Goal: Task Accomplishment & Management: Use online tool/utility

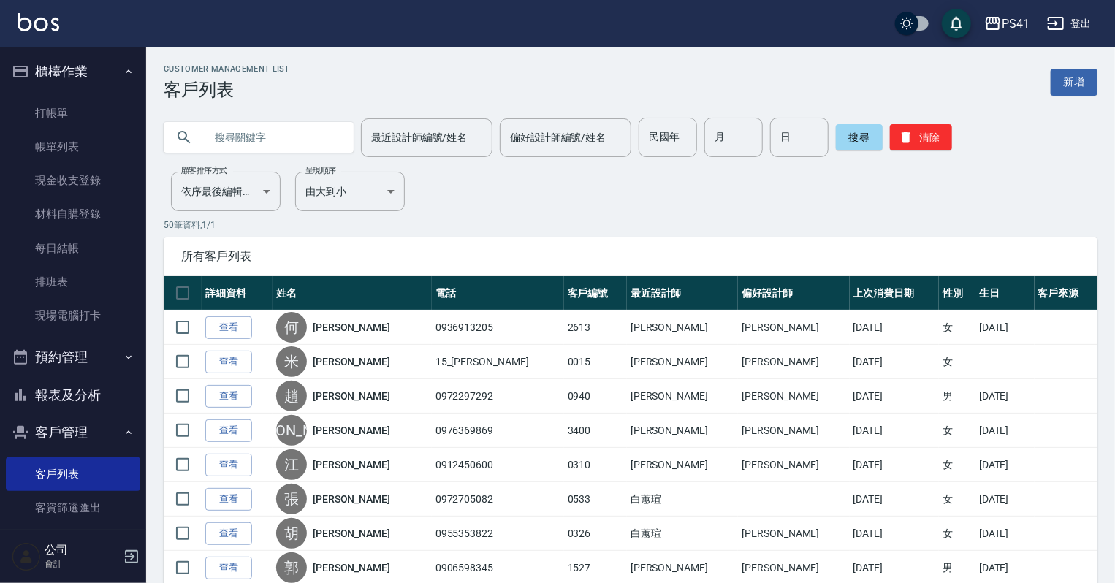
drag, startPoint x: 282, startPoint y: 130, endPoint x: 284, endPoint y: 141, distance: 11.2
click at [284, 137] on input "text" at bounding box center [273, 137] width 137 height 39
type input "號"
type input "浩"
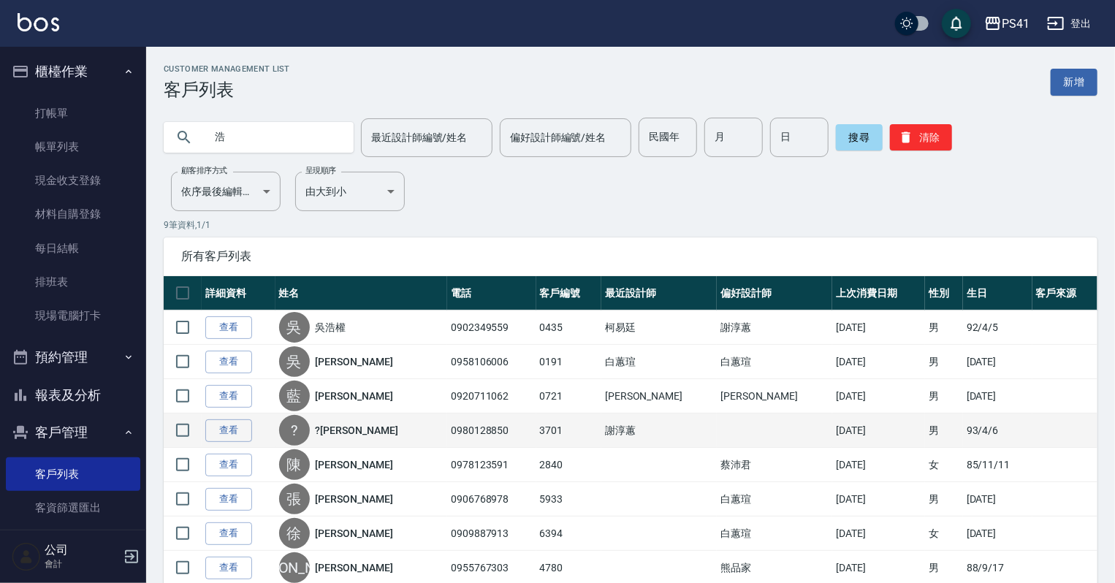
scroll to position [103, 0]
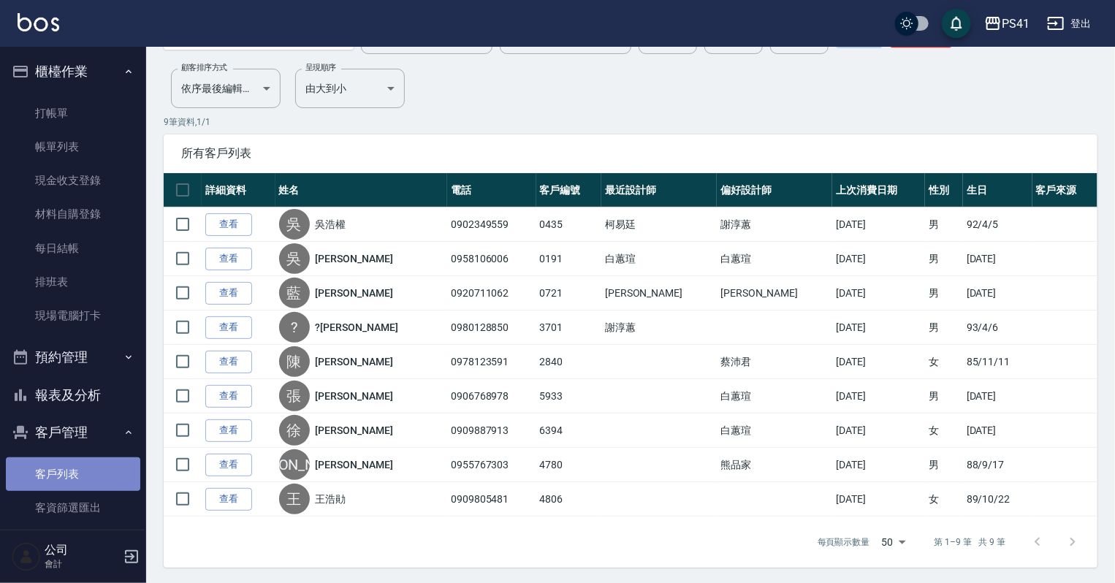
click at [84, 479] on link "客戶列表" at bounding box center [73, 475] width 134 height 34
click at [6, 458] on link "客戶列表" at bounding box center [73, 475] width 134 height 34
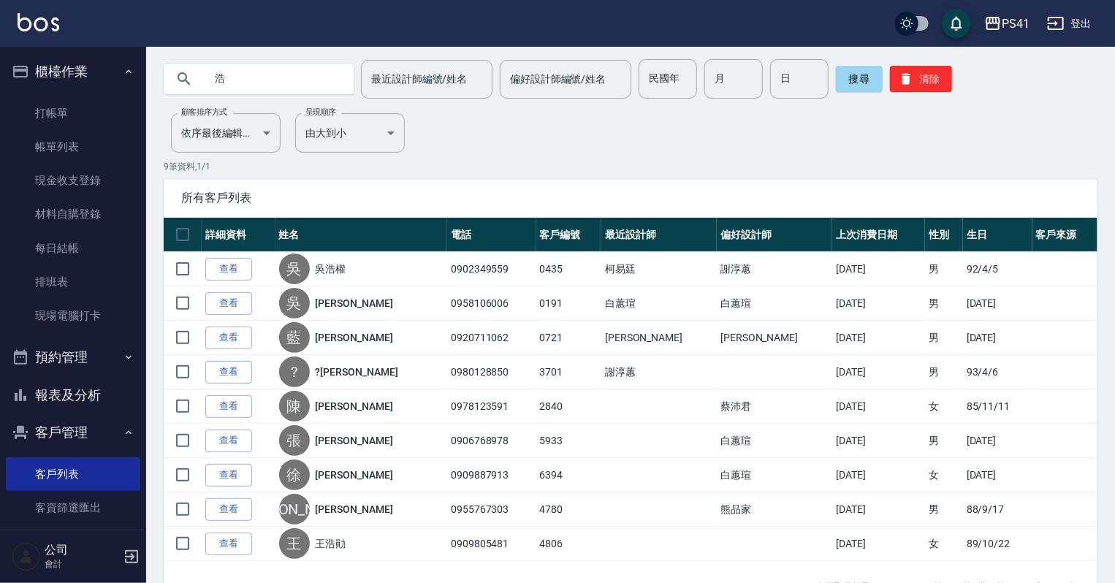
scroll to position [0, 0]
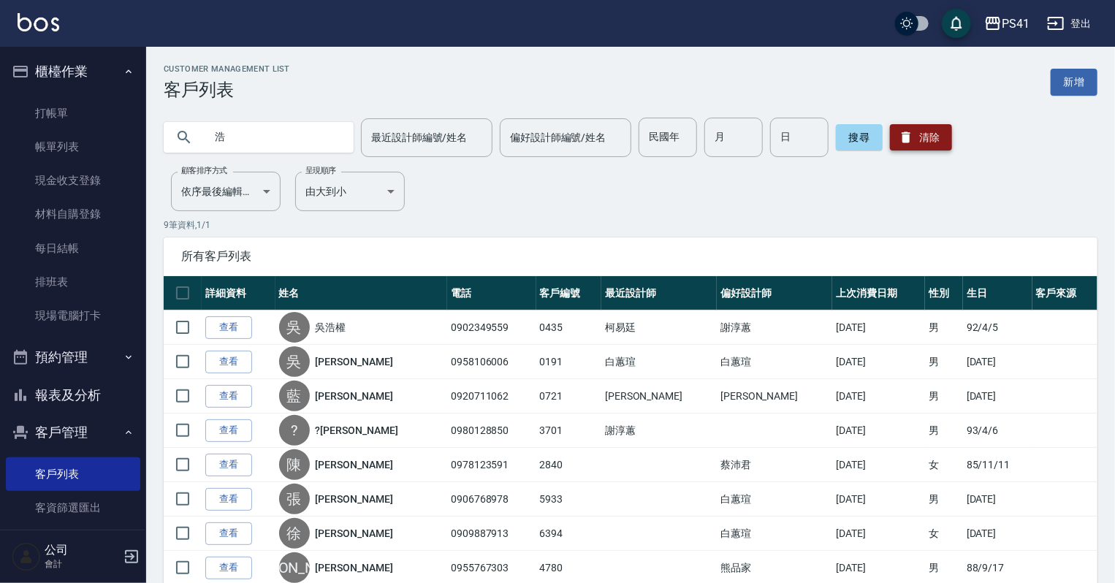
drag, startPoint x: 930, startPoint y: 145, endPoint x: 938, endPoint y: 140, distance: 9.2
click at [930, 143] on button "清除" at bounding box center [921, 137] width 62 height 26
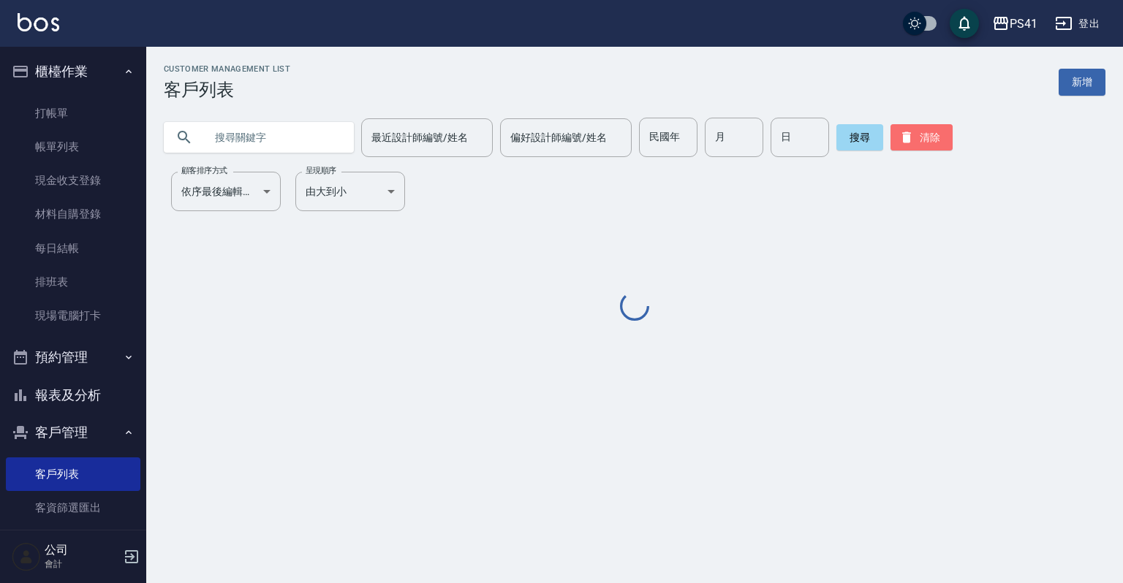
drag, startPoint x: 938, startPoint y: 140, endPoint x: 1009, endPoint y: 114, distance: 75.6
click at [939, 140] on button "清除" at bounding box center [921, 137] width 62 height 26
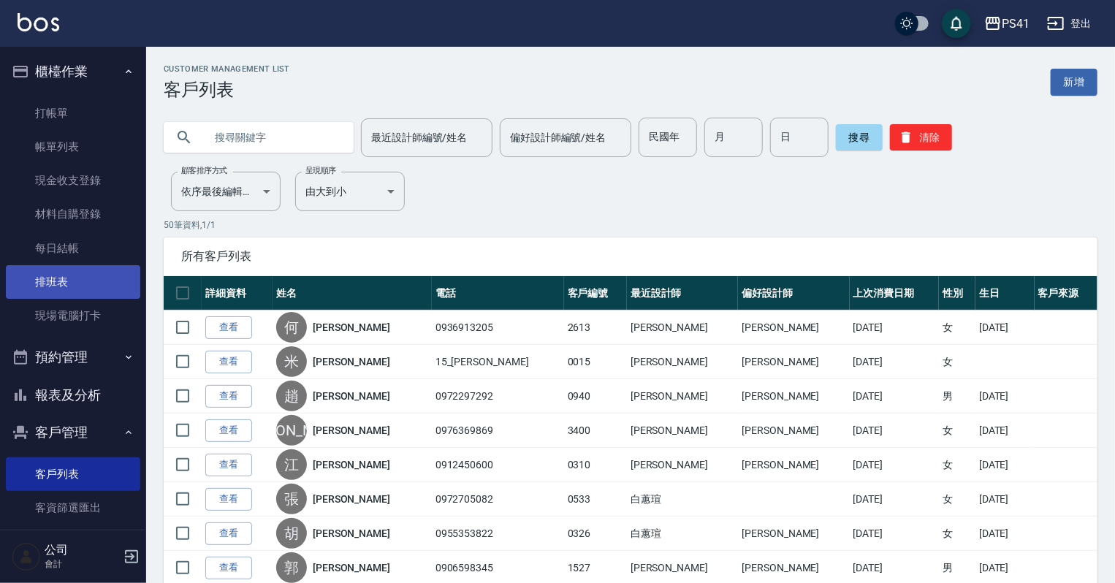
click at [84, 273] on link "排班表" at bounding box center [73, 282] width 134 height 34
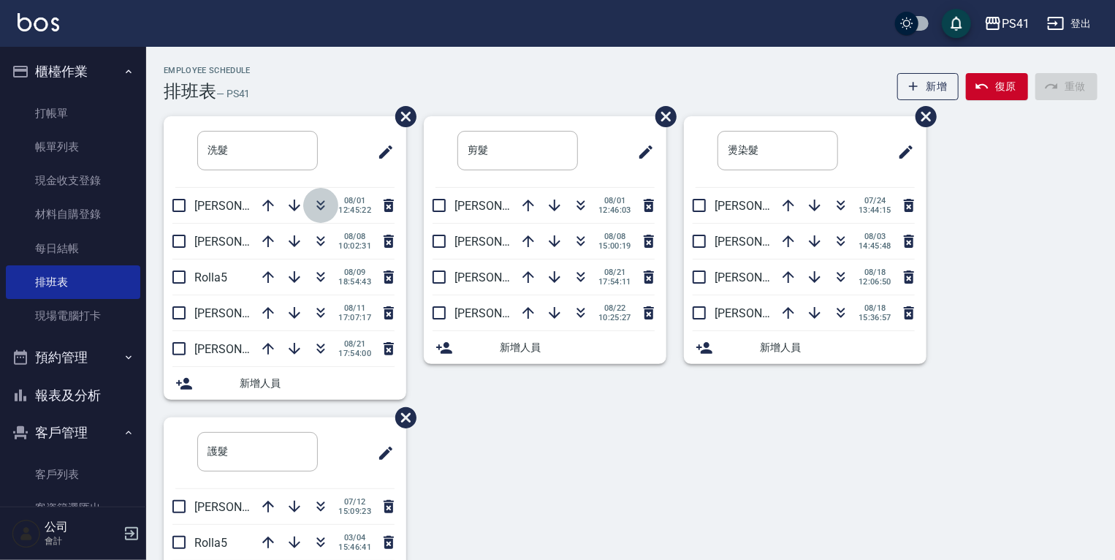
click at [319, 209] on icon "button" at bounding box center [321, 207] width 8 height 5
drag, startPoint x: 80, startPoint y: 469, endPoint x: 79, endPoint y: 491, distance: 22.7
click at [79, 468] on link "客戶列表" at bounding box center [73, 475] width 134 height 34
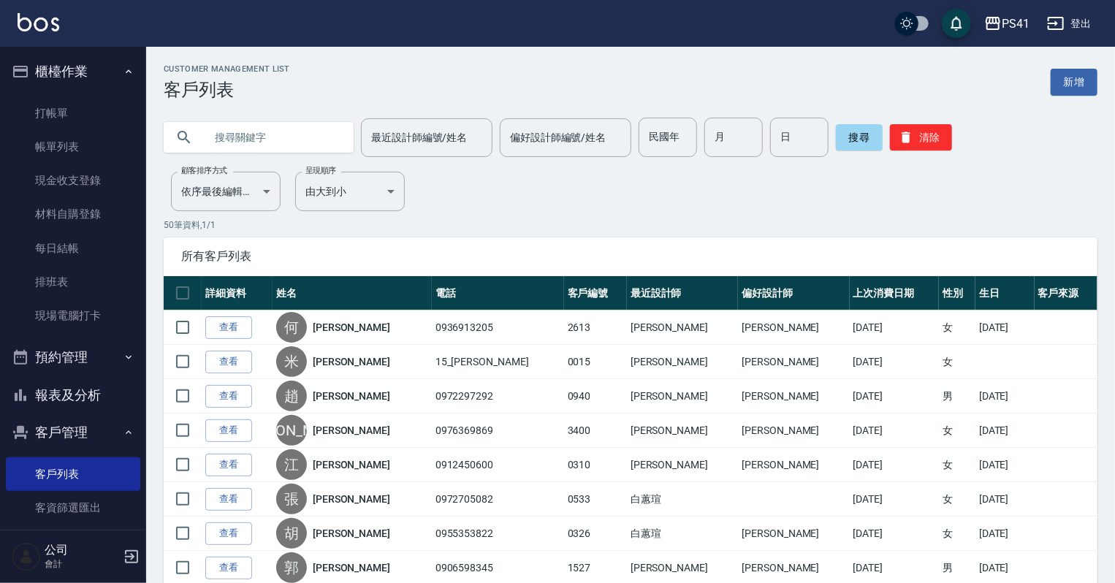
click at [272, 131] on input "text" at bounding box center [273, 137] width 137 height 39
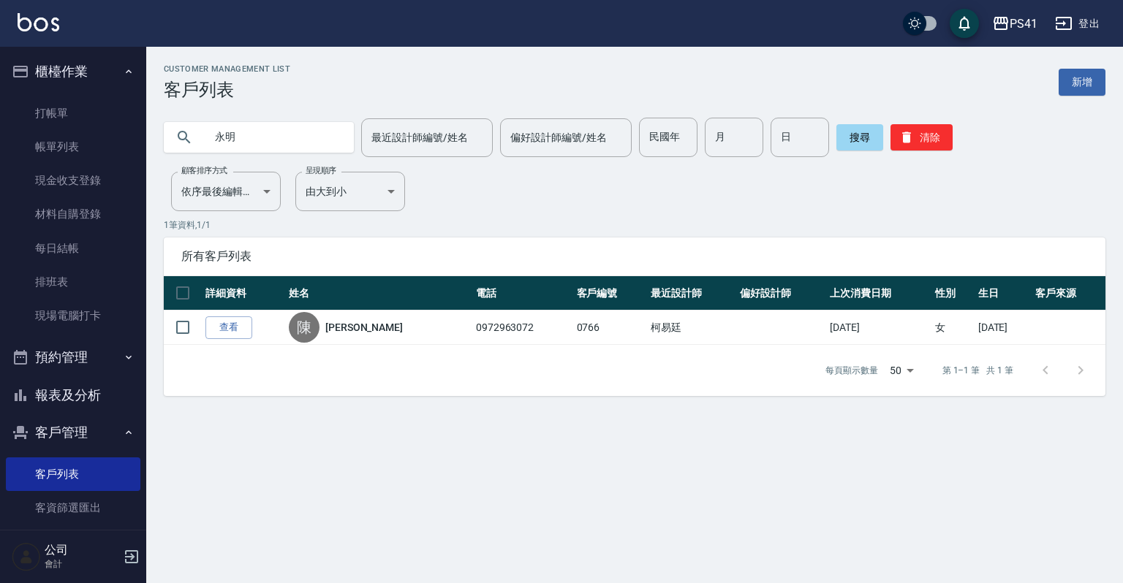
type input "[PERSON_NAME]"
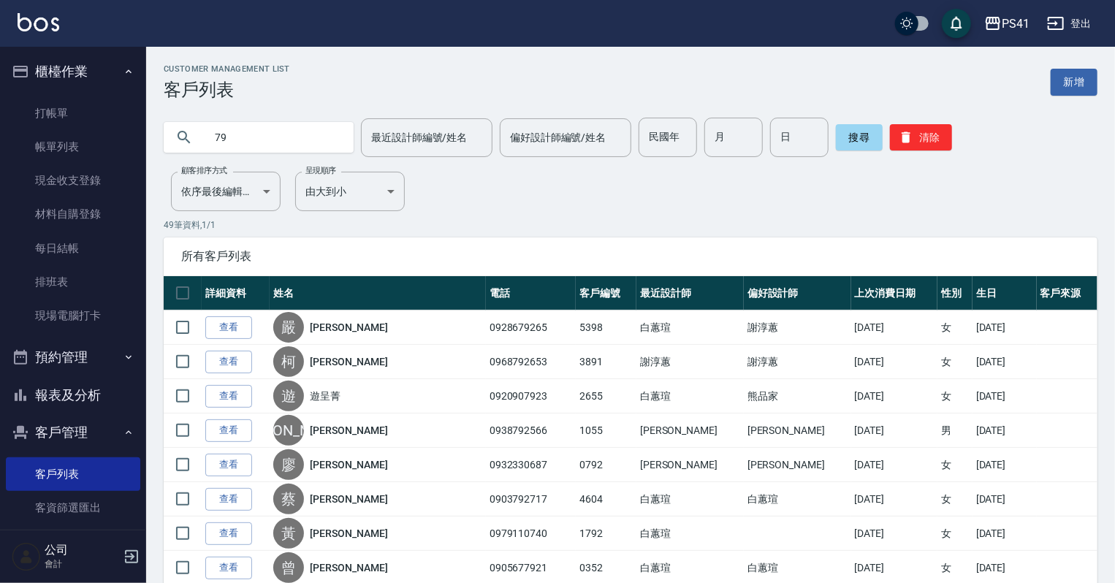
type input "7"
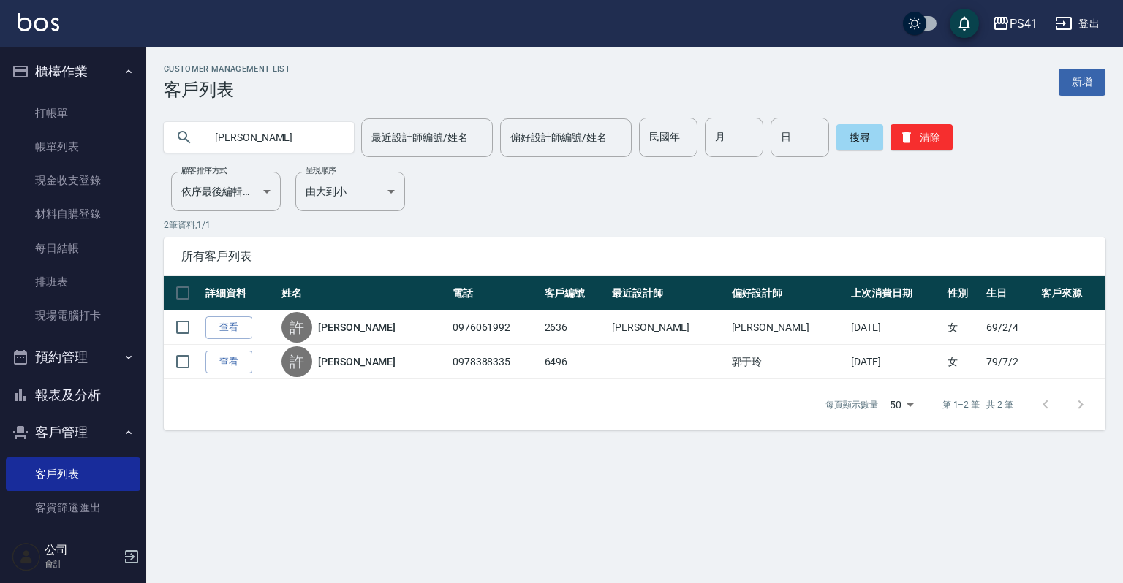
type input "許"
type input "浩"
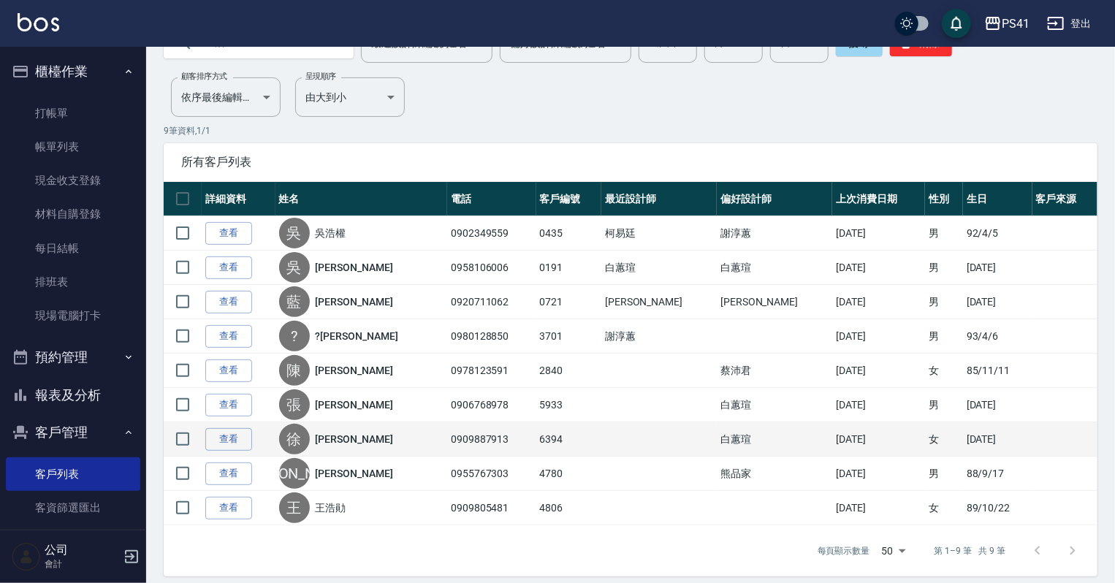
scroll to position [103, 0]
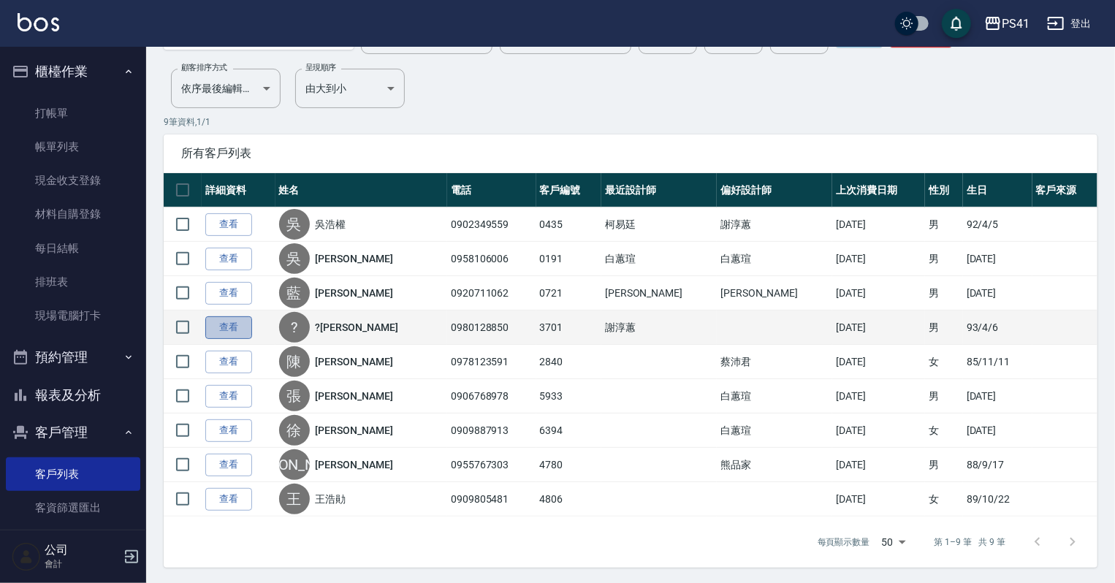
click at [232, 330] on link "查看" at bounding box center [228, 327] width 47 height 23
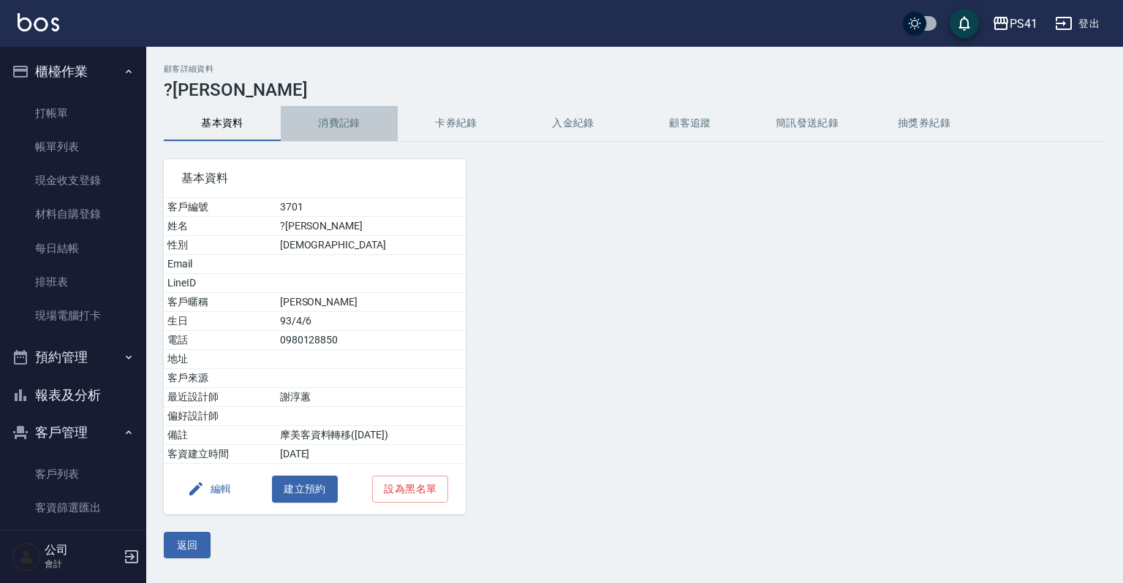
click at [343, 132] on button "消費記錄" at bounding box center [339, 123] width 117 height 35
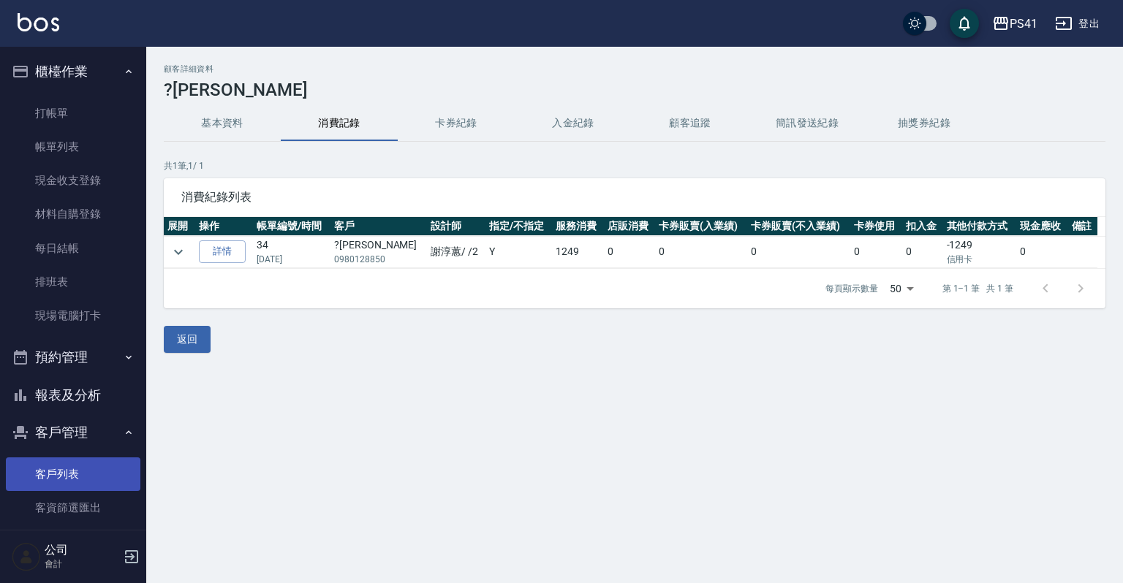
click at [102, 465] on link "客戶列表" at bounding box center [73, 475] width 134 height 34
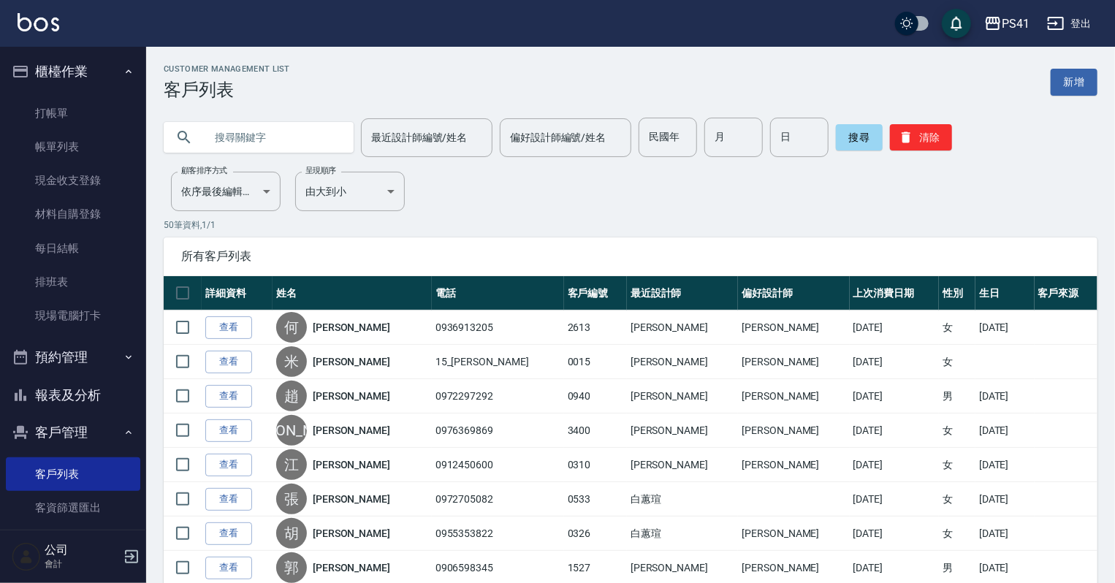
click at [263, 129] on input "text" at bounding box center [273, 137] width 137 height 39
type input "澔"
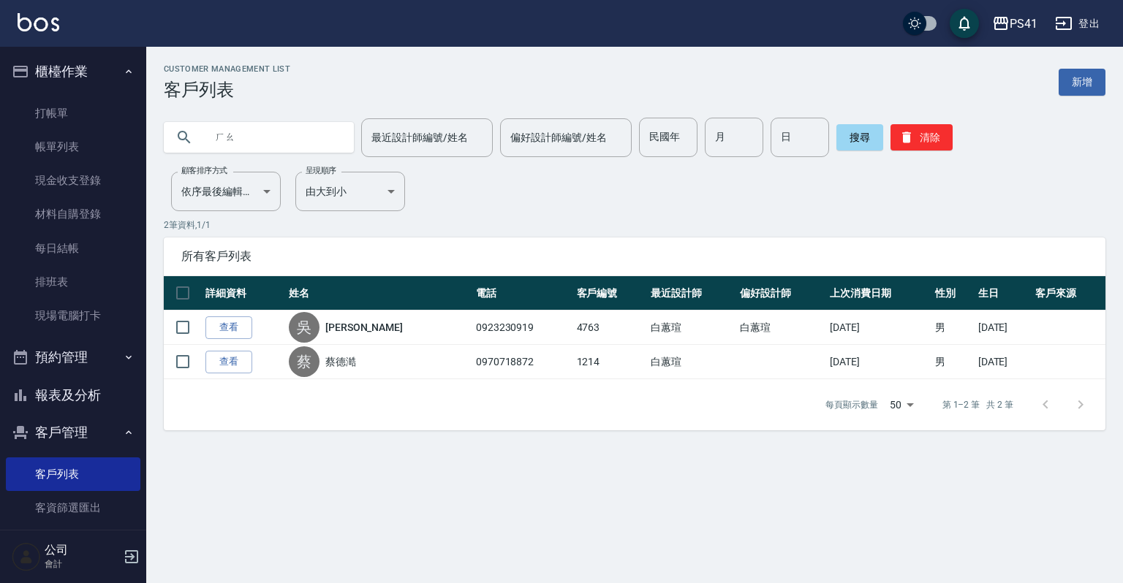
type input "好"
type input "皓"
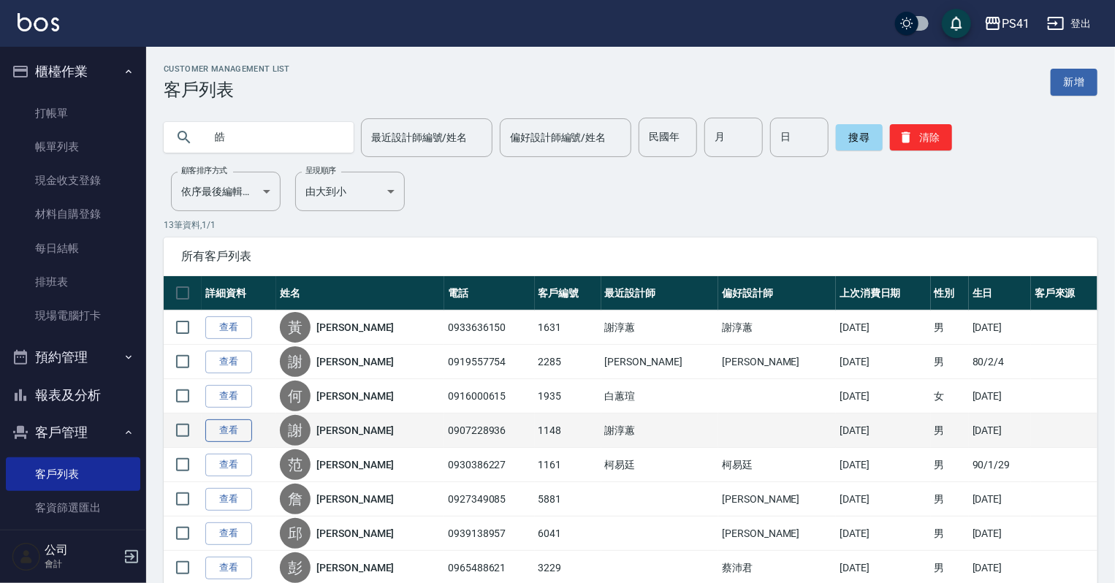
click at [239, 431] on link "查看" at bounding box center [228, 431] width 47 height 23
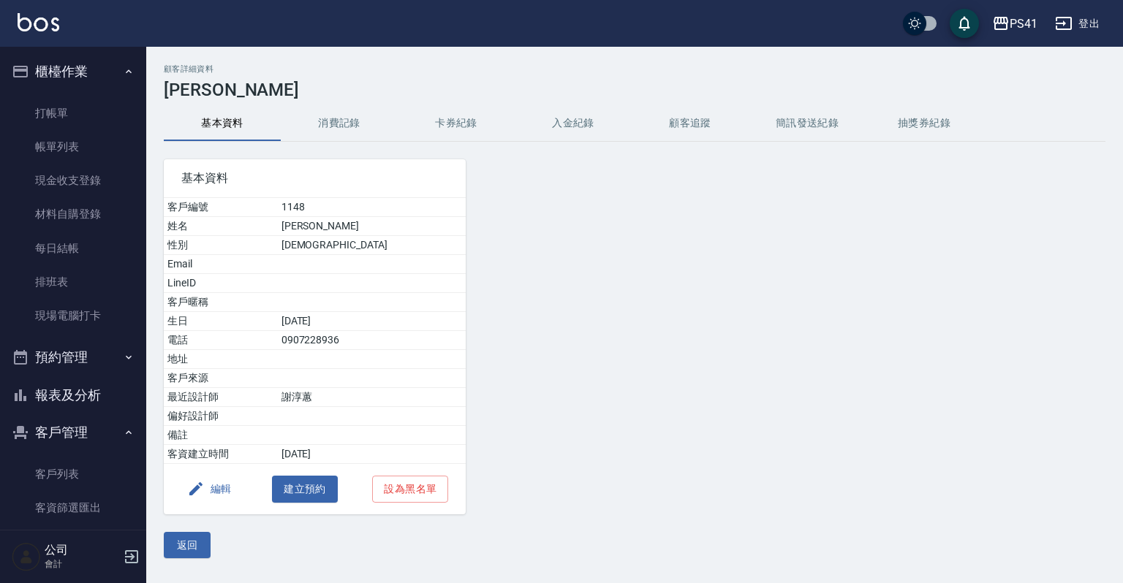
click at [342, 131] on button "消費記錄" at bounding box center [339, 123] width 117 height 35
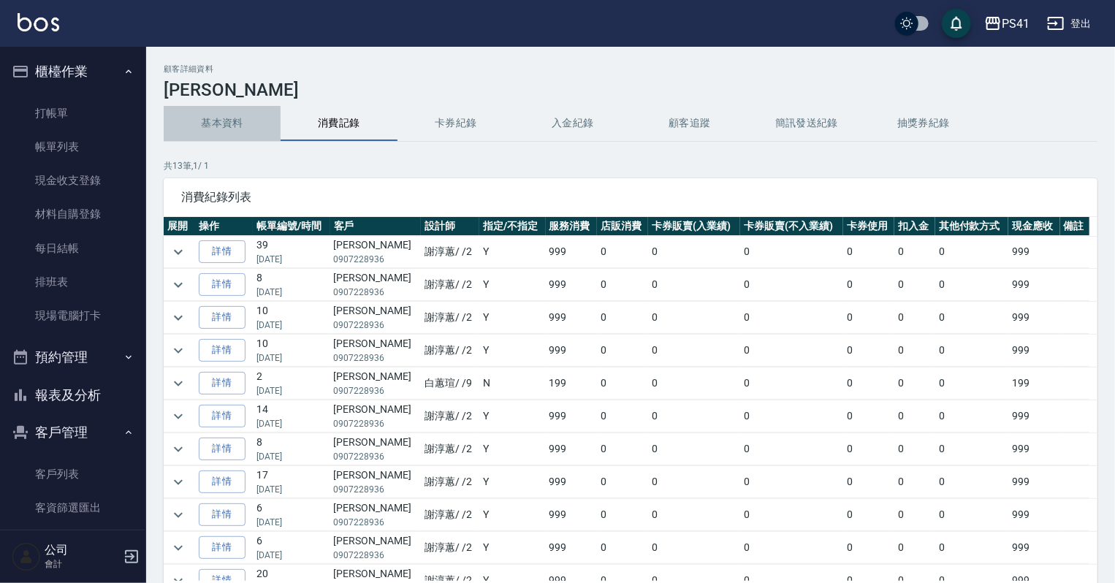
drag, startPoint x: 205, startPoint y: 114, endPoint x: 228, endPoint y: 94, distance: 30.6
click at [208, 108] on button "基本資料" at bounding box center [222, 123] width 117 height 35
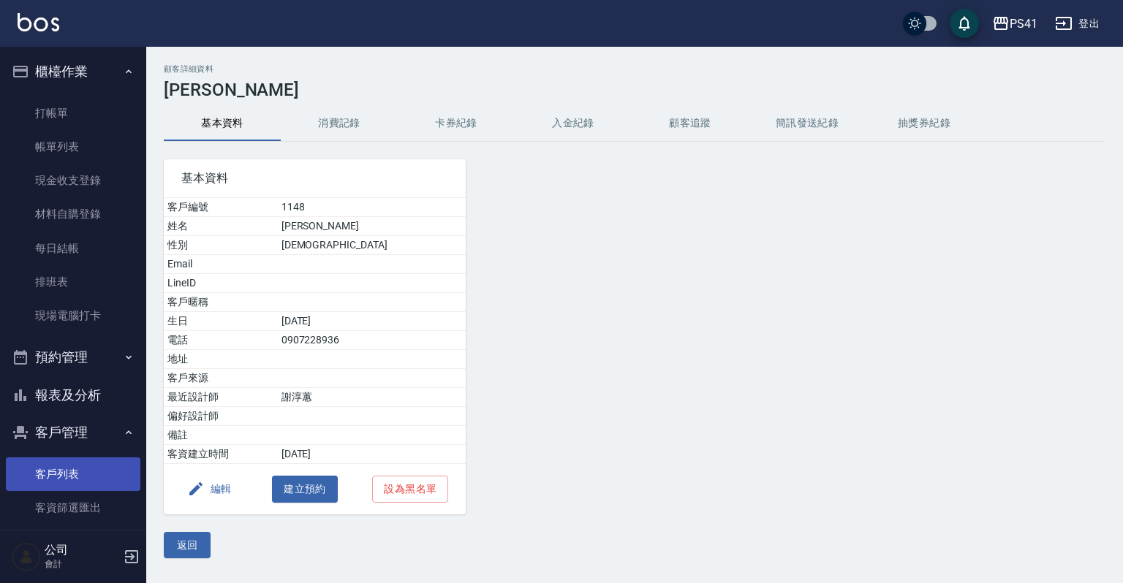
click at [88, 471] on link "客戶列表" at bounding box center [73, 475] width 134 height 34
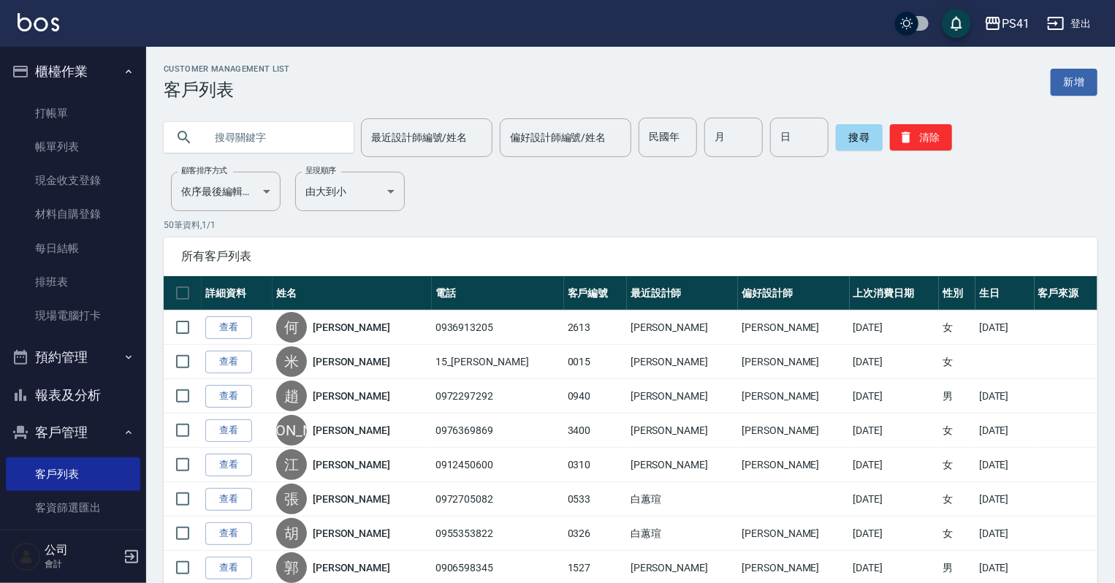
drag, startPoint x: 113, startPoint y: 387, endPoint x: 118, endPoint y: 373, distance: 15.1
click at [113, 387] on button "報表及分析" at bounding box center [73, 395] width 134 height 38
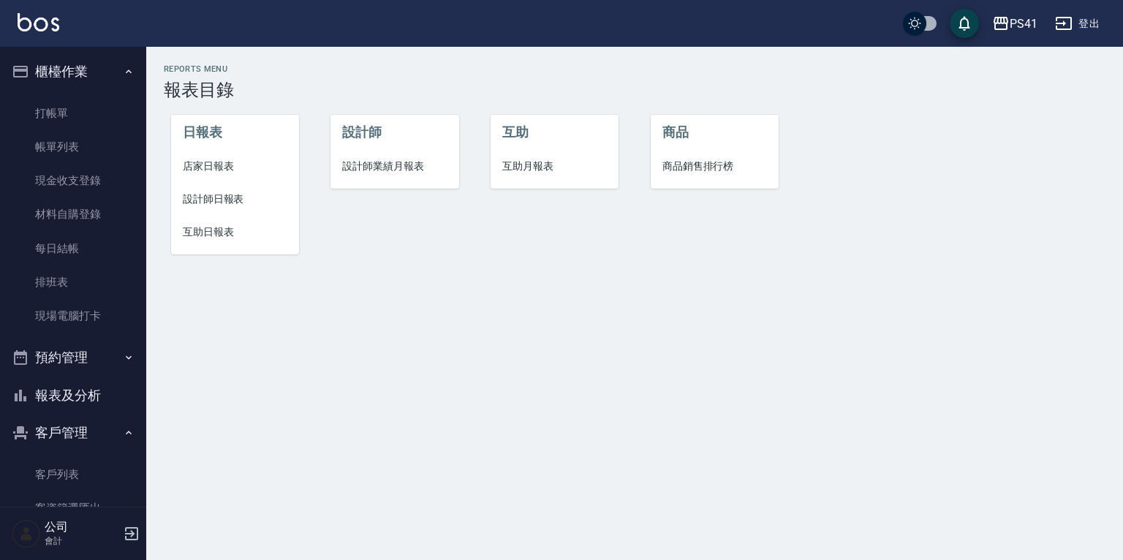
click at [238, 194] on span "設計師日報表" at bounding box center [235, 198] width 105 height 15
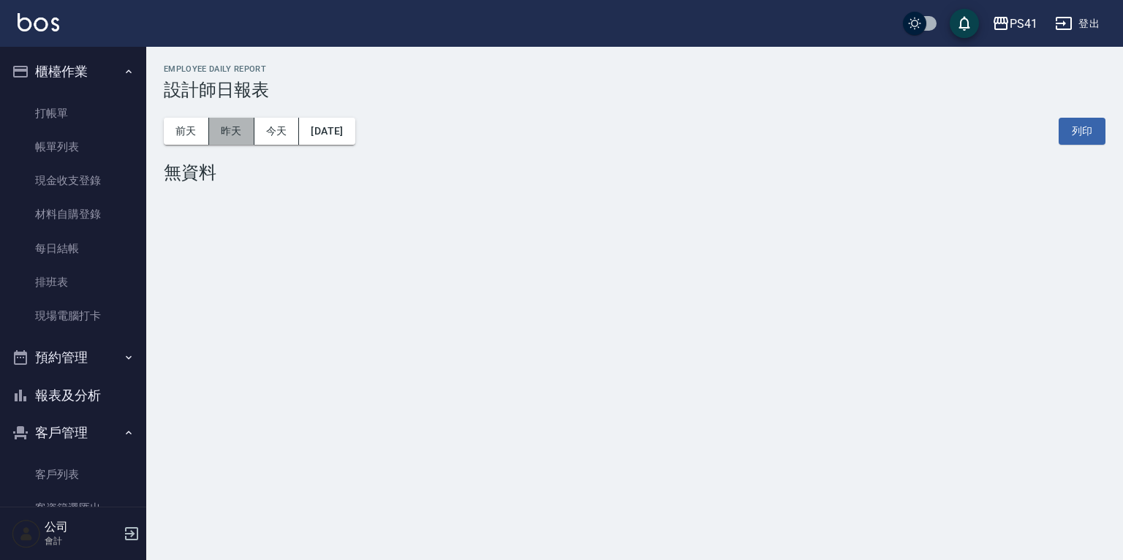
drag, startPoint x: 219, startPoint y: 134, endPoint x: 204, endPoint y: 136, distance: 15.4
click at [219, 136] on button "昨天" at bounding box center [231, 131] width 45 height 27
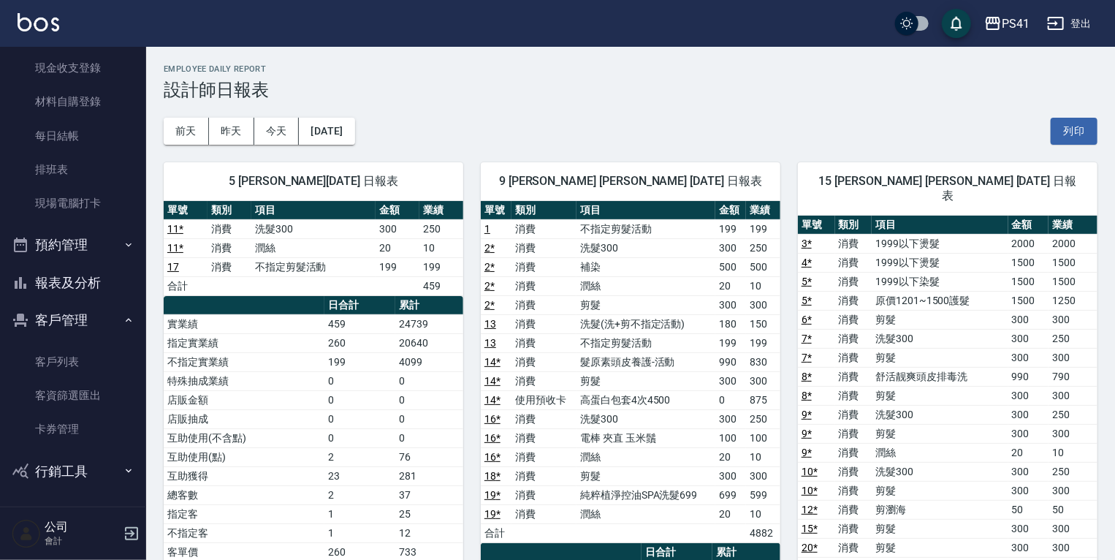
scroll to position [234, 0]
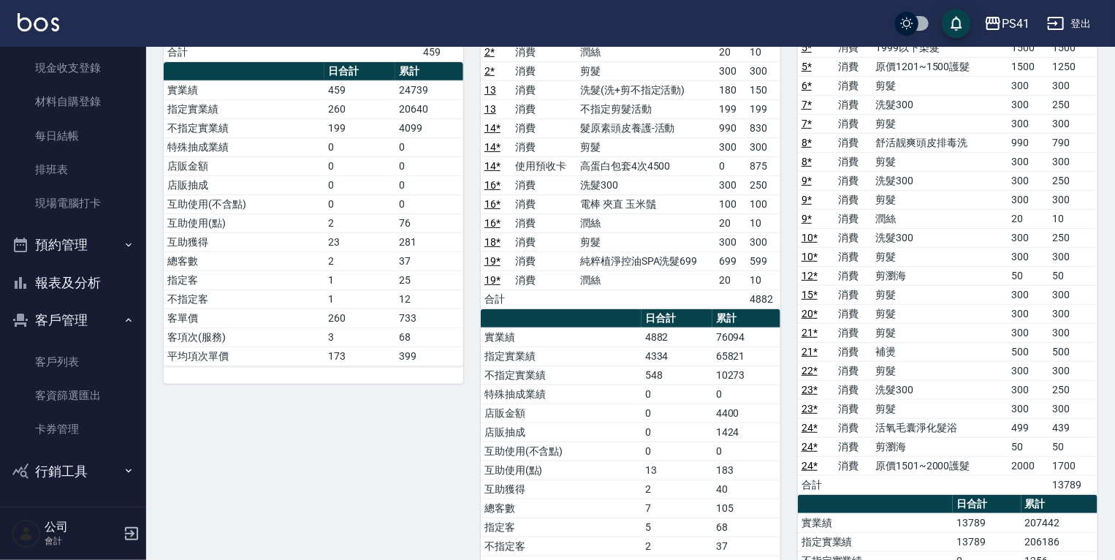
click at [104, 295] on button "報表及分析" at bounding box center [73, 283] width 134 height 38
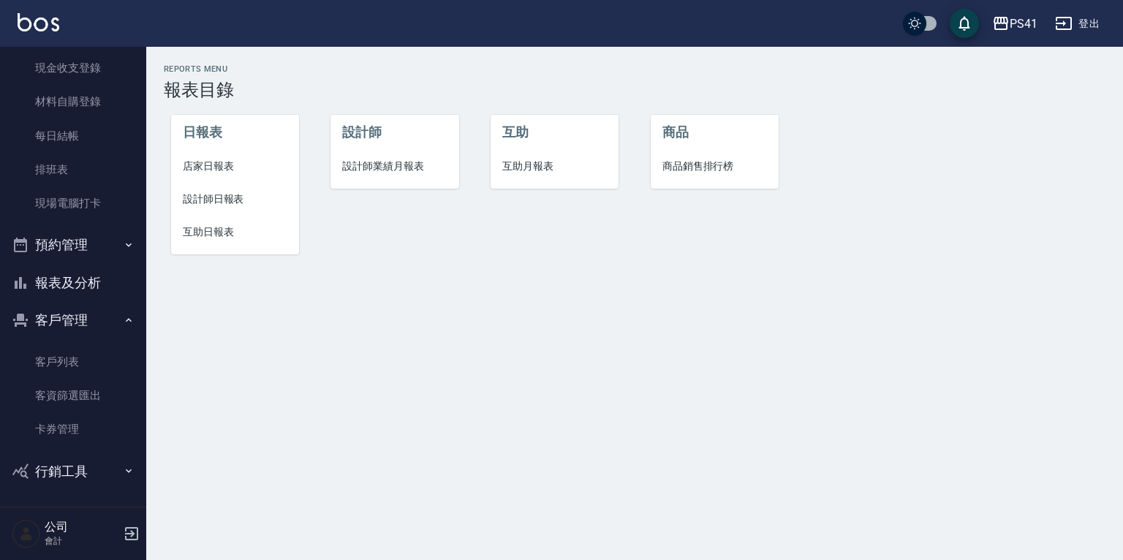
click at [405, 157] on li "設計師業績月報表" at bounding box center [394, 166] width 128 height 33
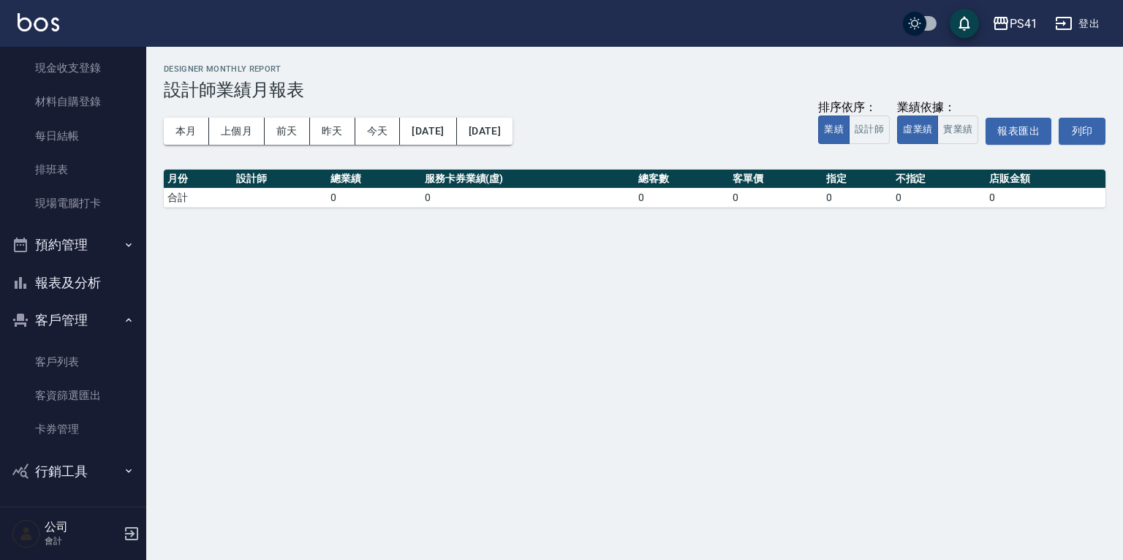
click at [87, 284] on button "報表及分析" at bounding box center [73, 283] width 134 height 38
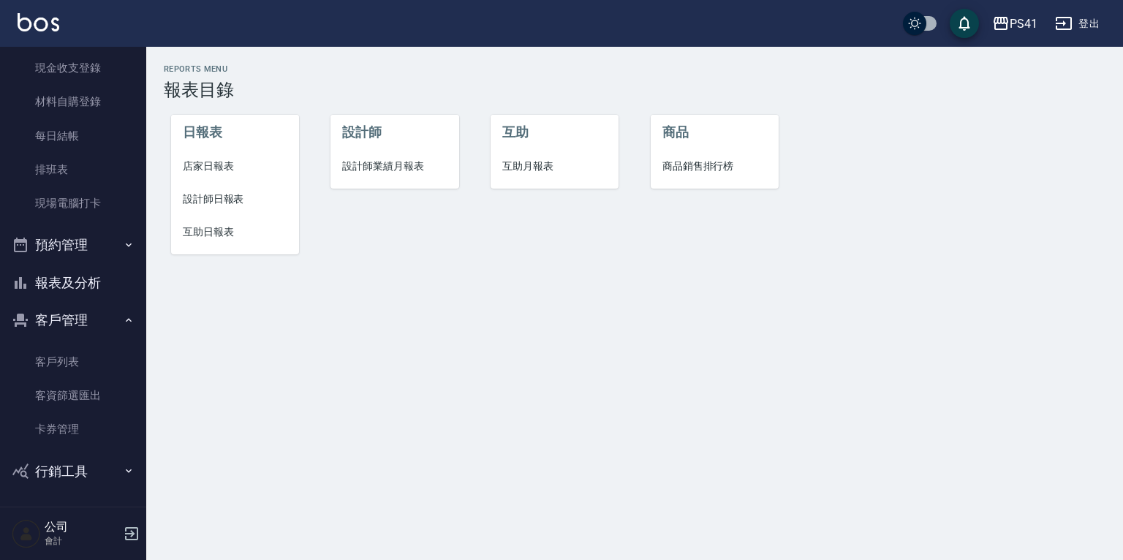
click at [217, 199] on span "設計師日報表" at bounding box center [235, 198] width 105 height 15
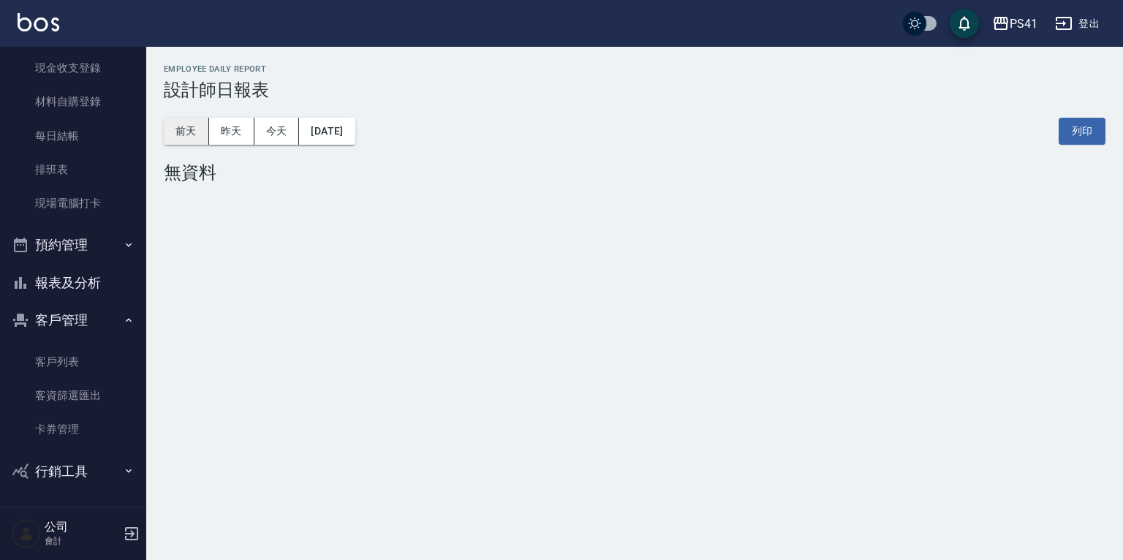
click at [193, 132] on button "前天" at bounding box center [186, 131] width 45 height 27
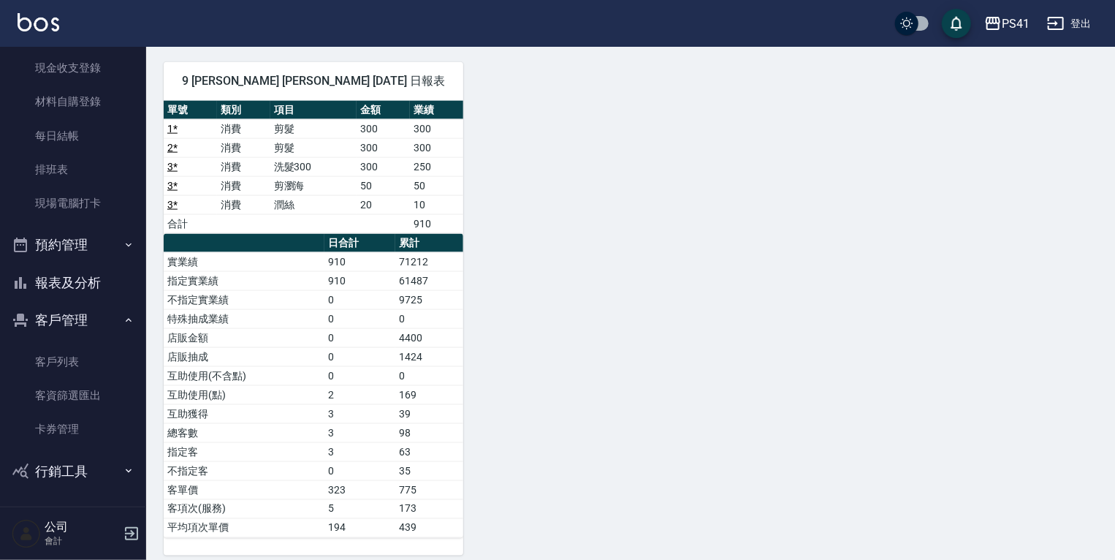
scroll to position [899, 0]
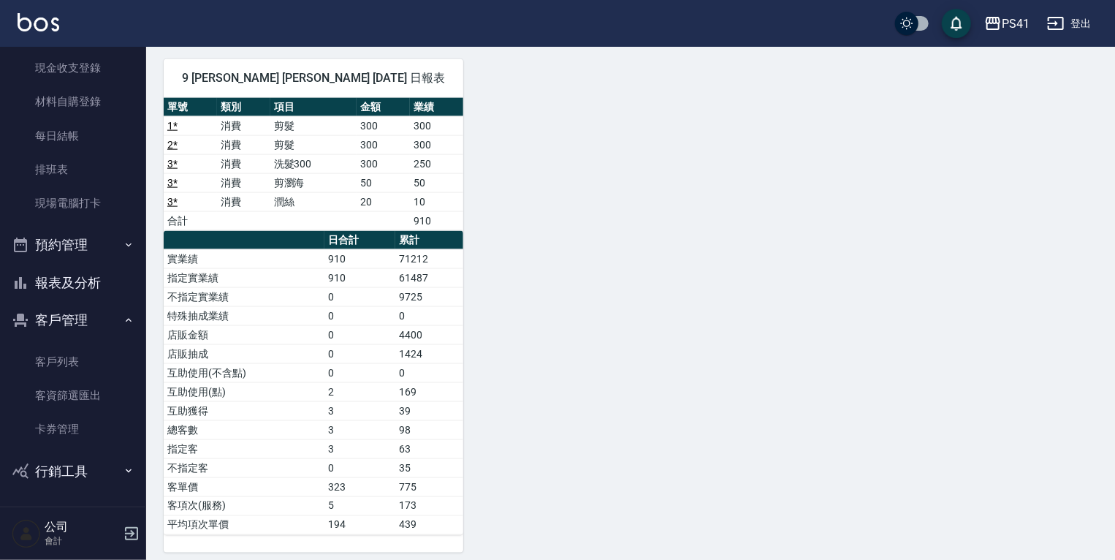
click at [88, 297] on button "報表及分析" at bounding box center [73, 283] width 134 height 38
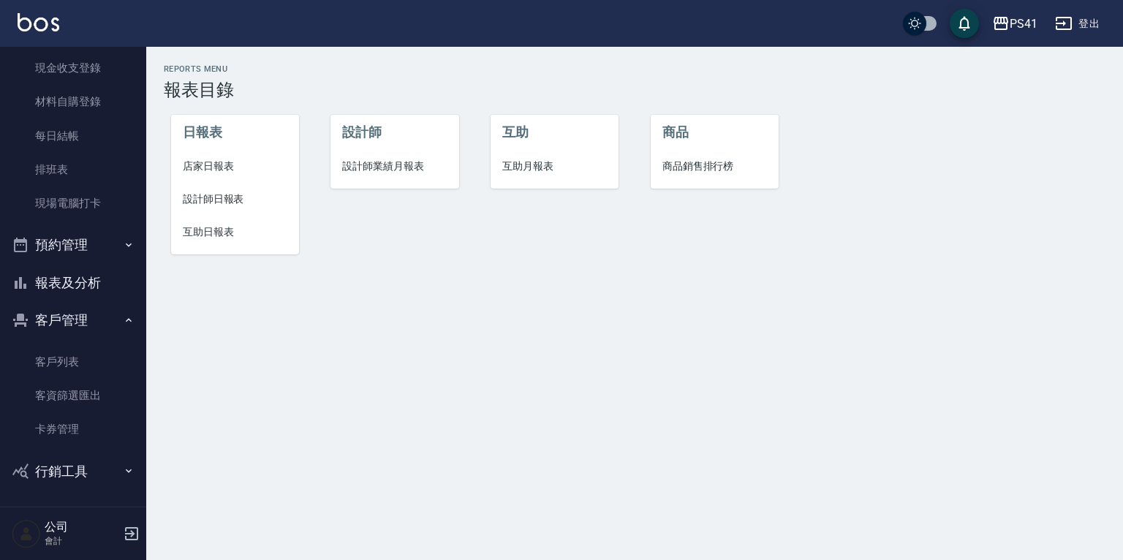
click at [425, 168] on span "設計師業績月報表" at bounding box center [394, 166] width 105 height 15
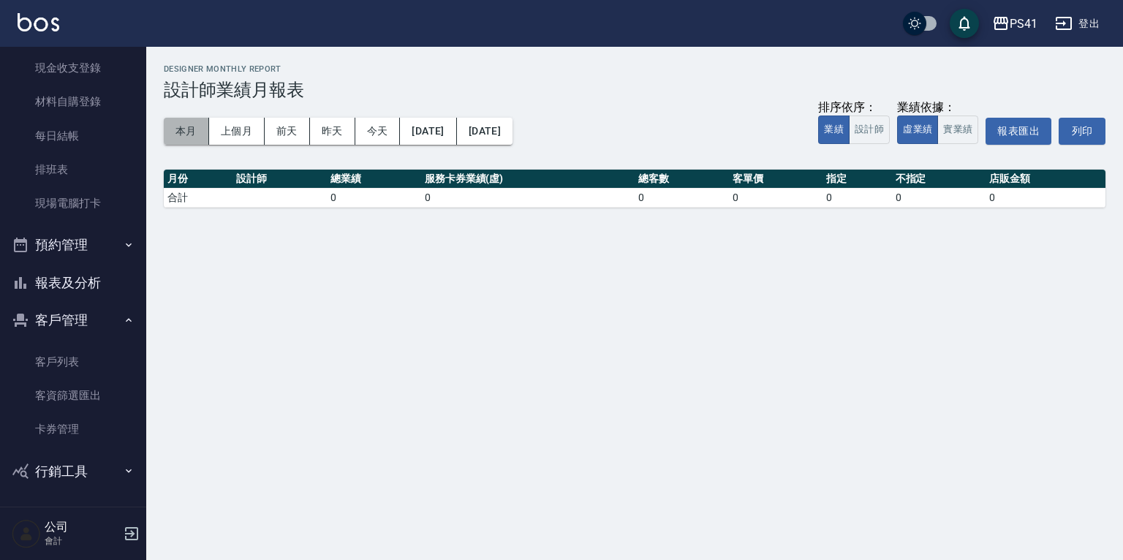
click at [197, 133] on button "本月" at bounding box center [186, 131] width 45 height 27
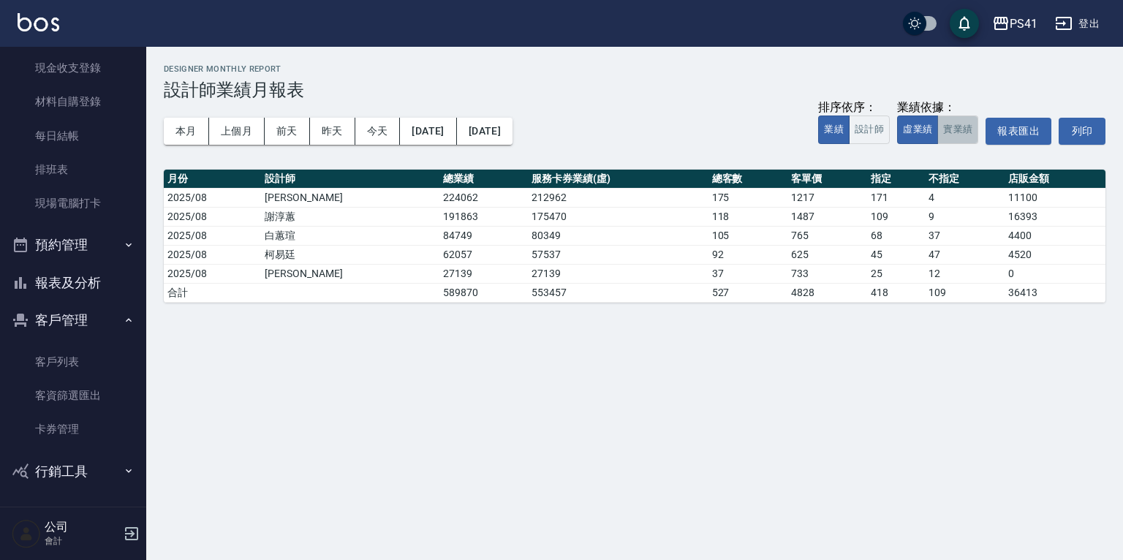
click at [963, 126] on button "實業績" at bounding box center [957, 129] width 41 height 29
click at [918, 132] on button "虛業績" at bounding box center [917, 129] width 41 height 29
click at [69, 368] on link "客戶列表" at bounding box center [73, 362] width 134 height 34
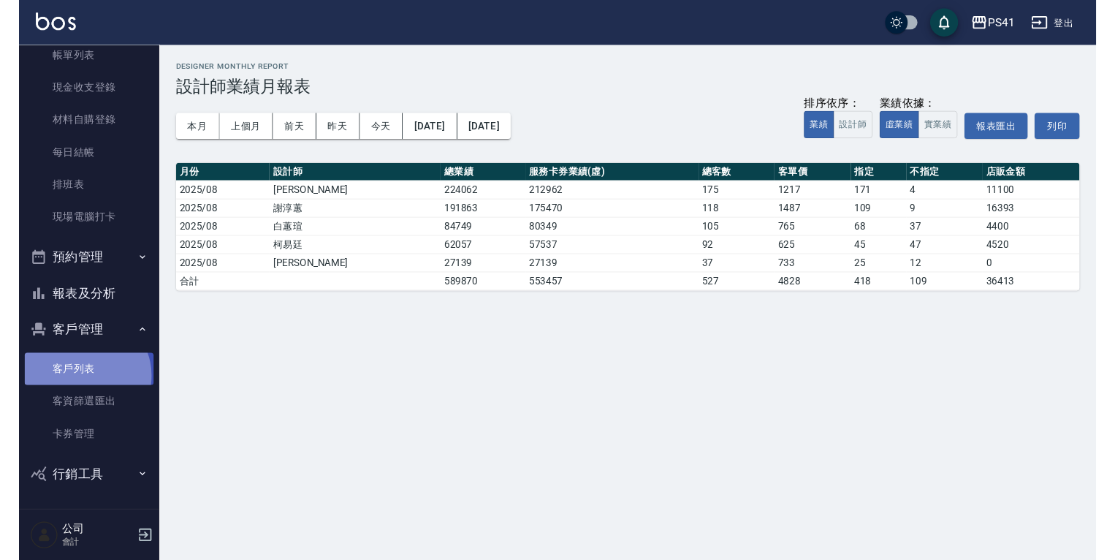
scroll to position [89, 0]
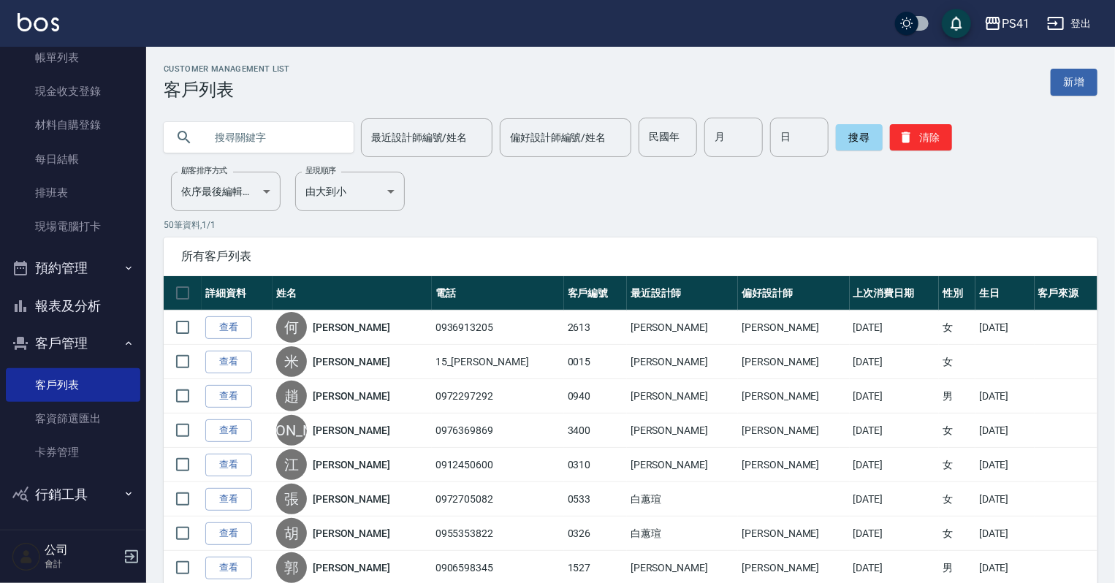
click at [280, 143] on input "text" at bounding box center [273, 137] width 137 height 39
type input "0987270999"
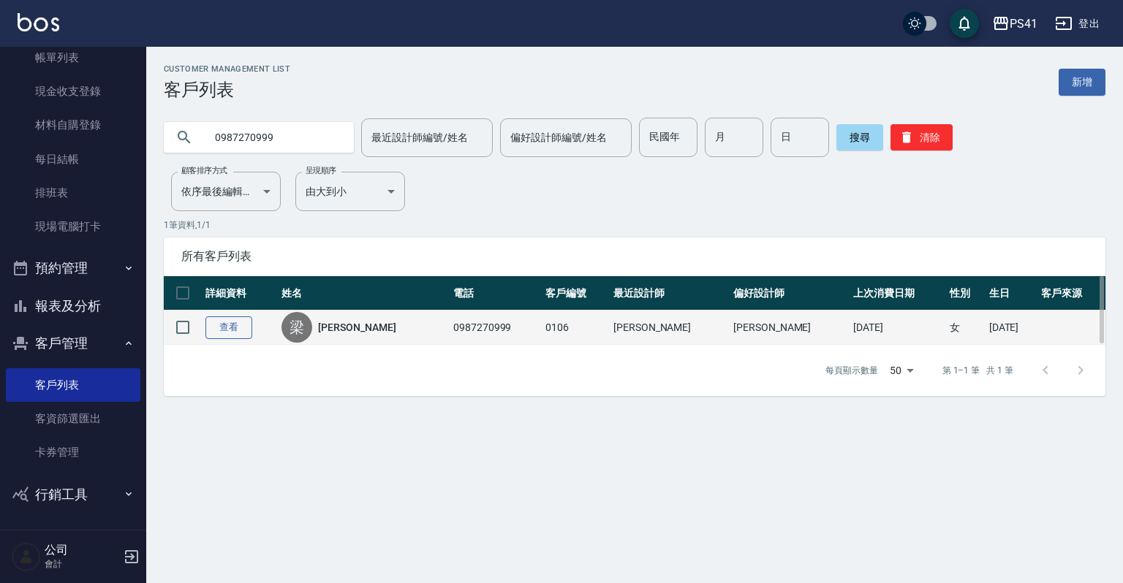
click at [215, 327] on link "查看" at bounding box center [228, 327] width 47 height 23
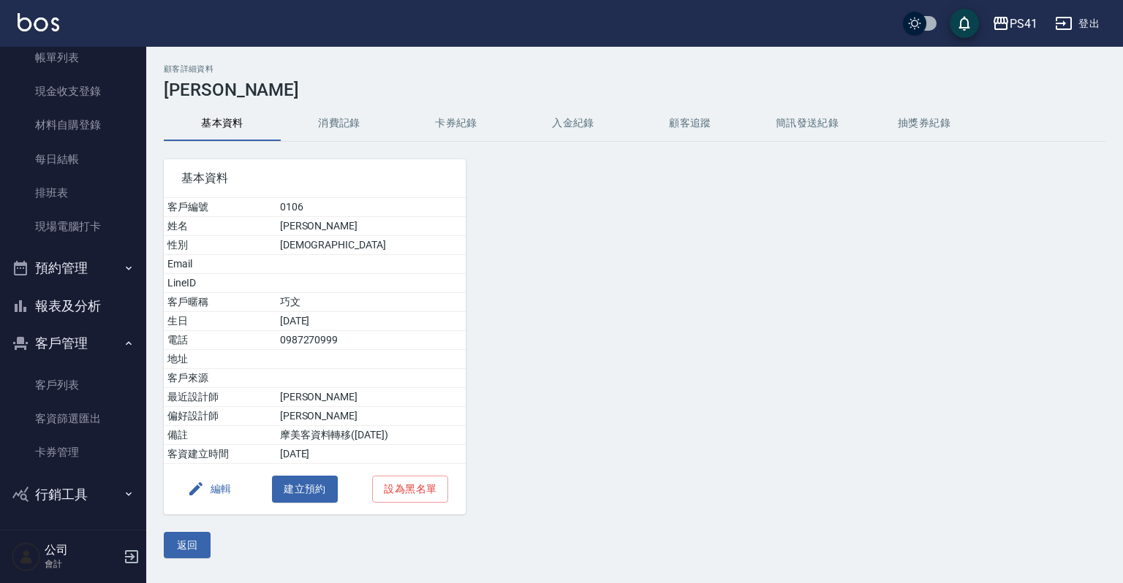
click at [220, 490] on button "編輯" at bounding box center [209, 489] width 56 height 27
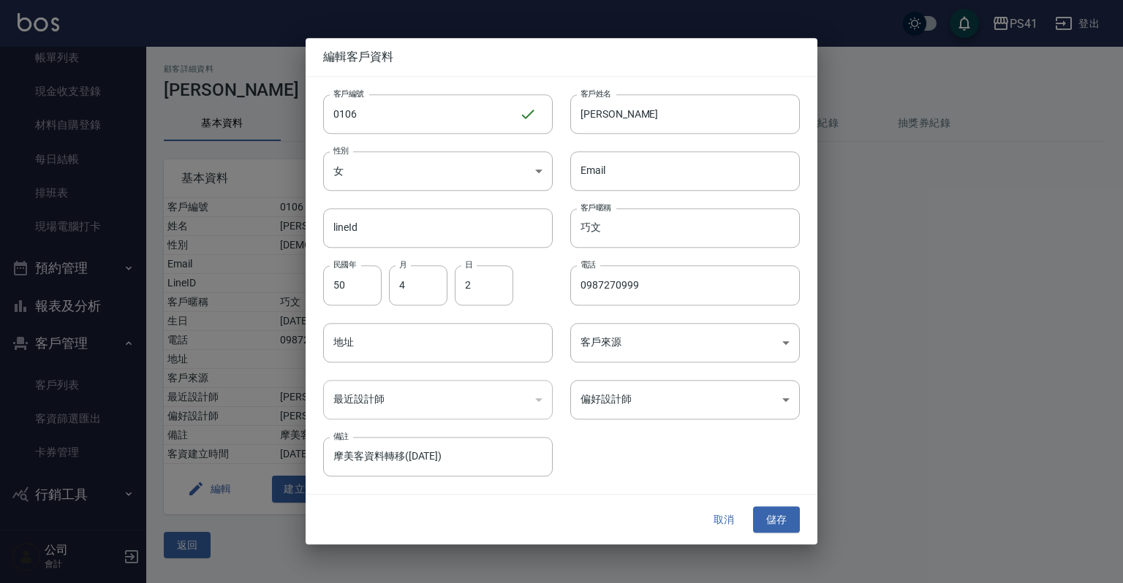
click at [719, 518] on button "取消" at bounding box center [723, 520] width 47 height 27
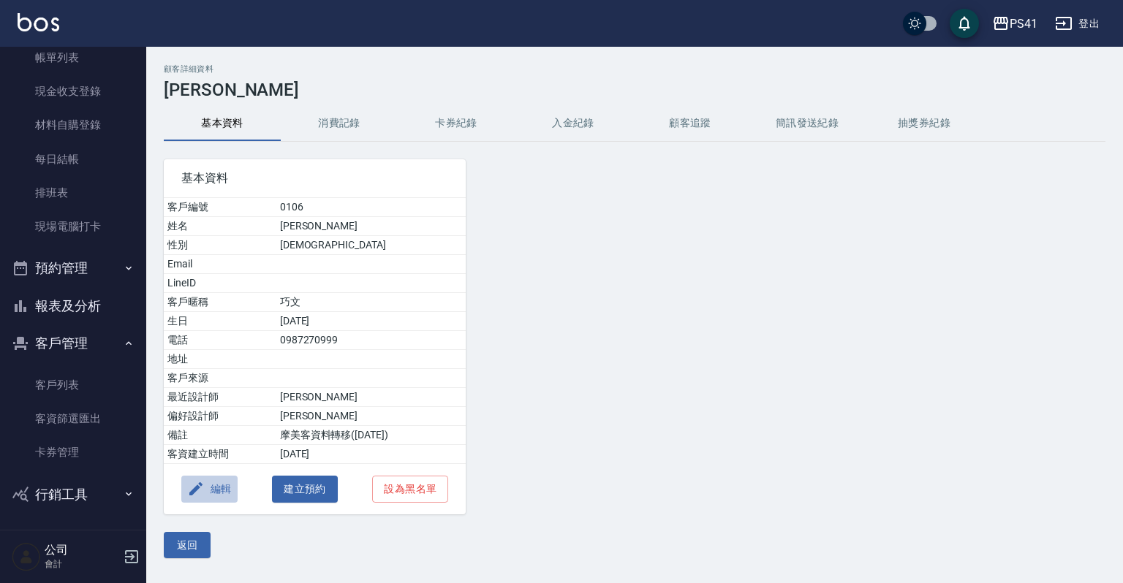
click at [230, 483] on button "編輯" at bounding box center [209, 489] width 56 height 27
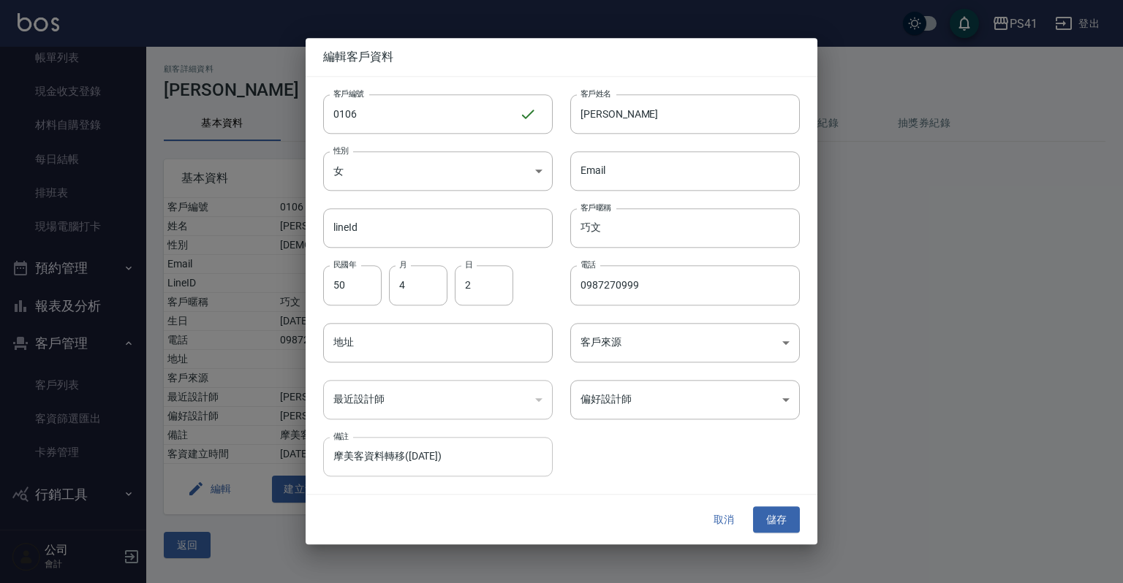
click at [417, 463] on input "摩美客資料轉移([DATE])" at bounding box center [438, 456] width 230 height 39
drag, startPoint x: 469, startPoint y: 455, endPoint x: 221, endPoint y: 428, distance: 249.2
click at [222, 429] on div "編輯客戶資料 客戶編號 0106 ​ 客戶編號 客戶姓名 [PERSON_NAME] 客戶姓名 性別 女 [DEMOGRAPHIC_DATA] 性別 Emai…" at bounding box center [561, 291] width 1123 height 583
type input "[PERSON_NAME]學生"
click at [778, 515] on button "儲存" at bounding box center [776, 520] width 47 height 27
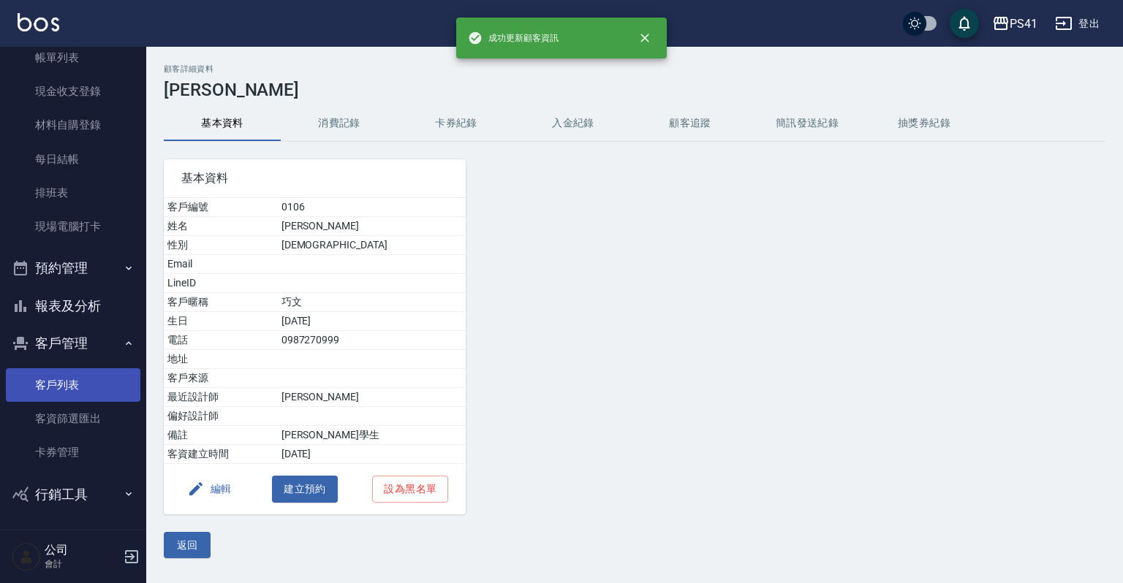
click at [95, 397] on link "客戶列表" at bounding box center [73, 385] width 134 height 34
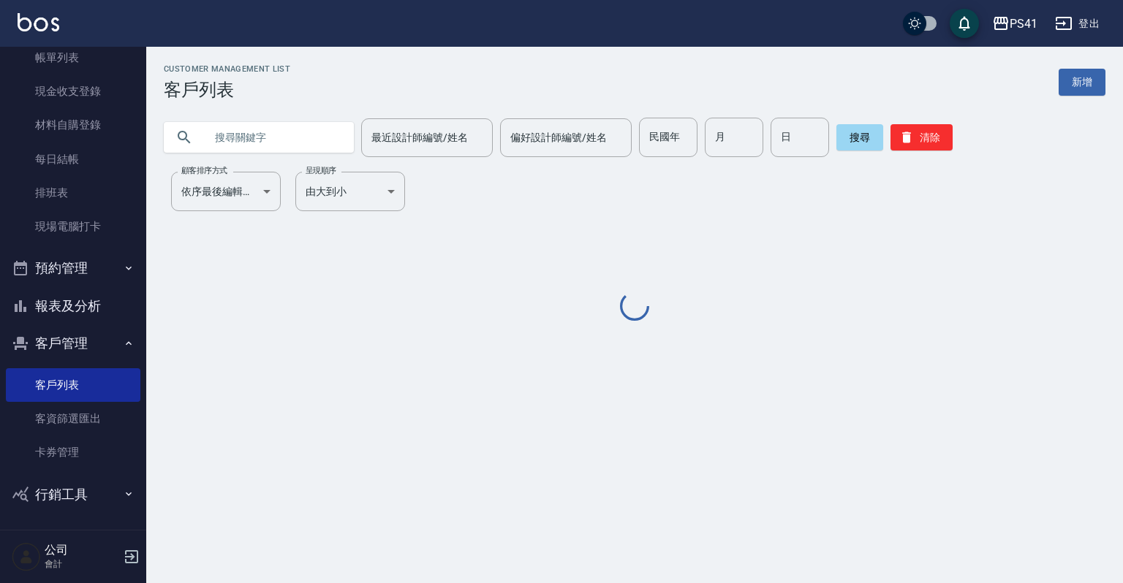
drag, startPoint x: 278, startPoint y: 141, endPoint x: 301, endPoint y: 137, distance: 23.8
click at [278, 140] on input "text" at bounding box center [273, 137] width 137 height 39
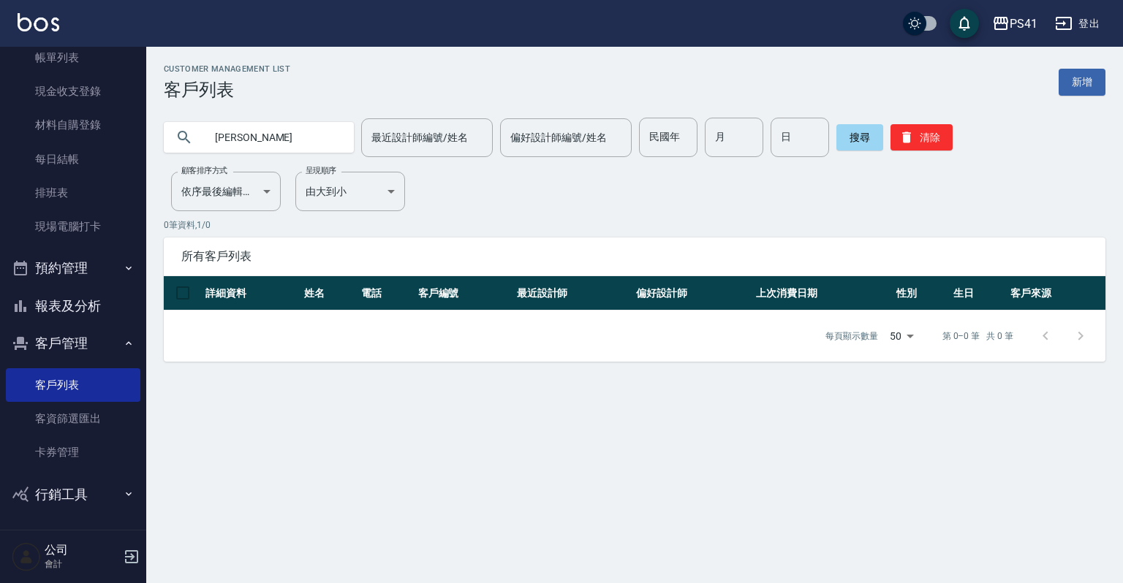
type input "麗"
type input "0987270999"
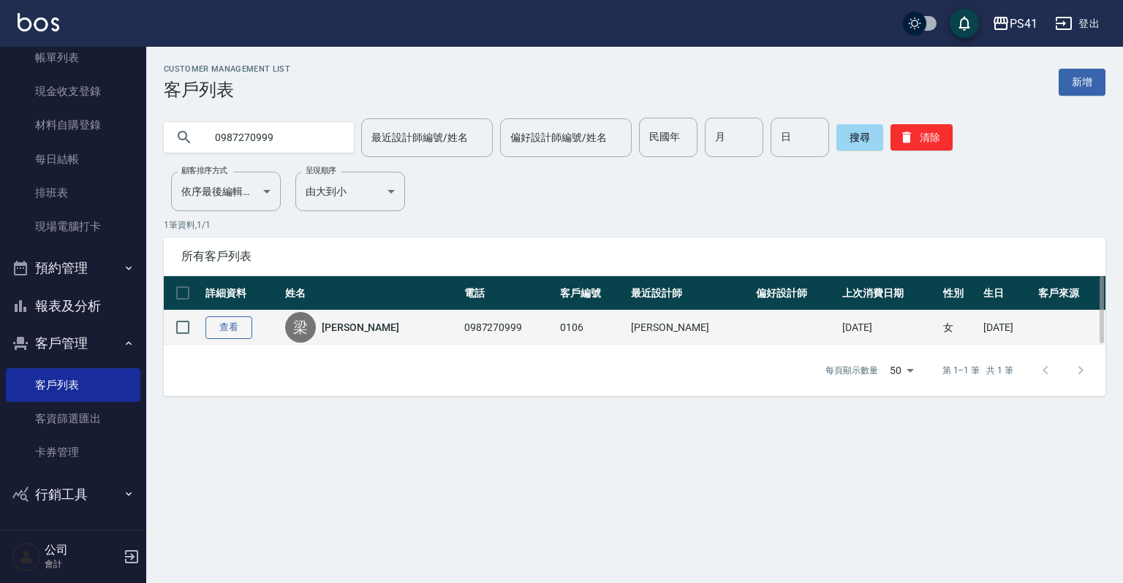
click at [245, 327] on link "查看" at bounding box center [228, 327] width 47 height 23
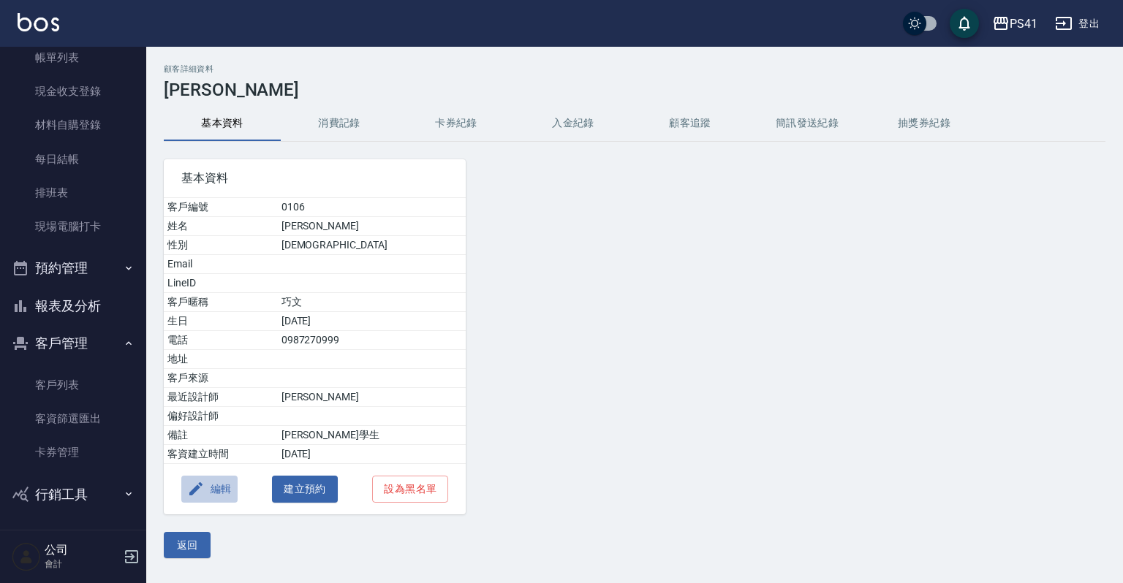
click at [225, 486] on button "編輯" at bounding box center [209, 489] width 56 height 27
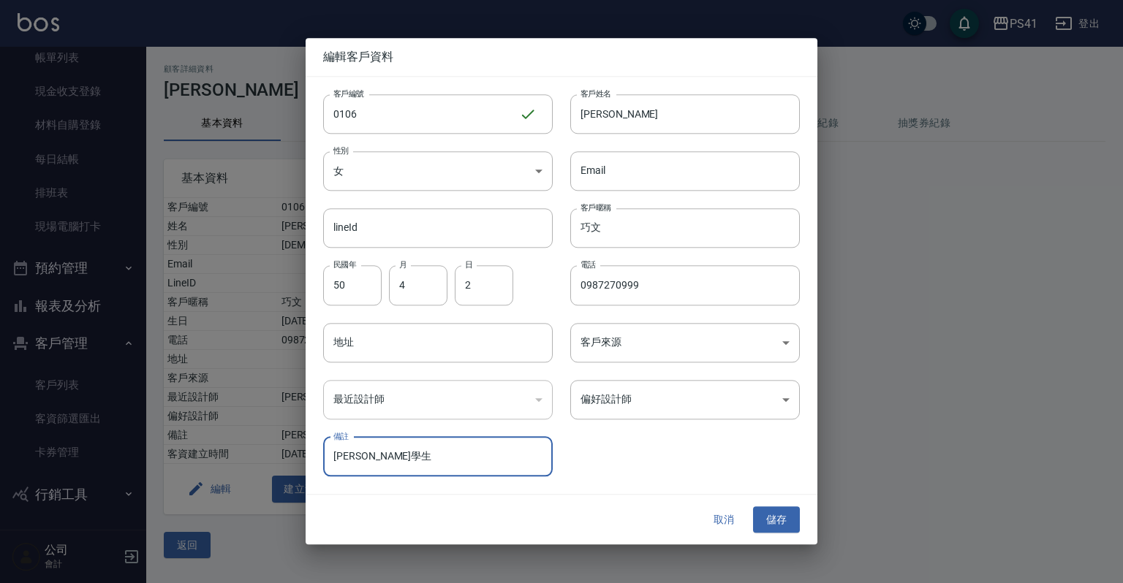
drag, startPoint x: 385, startPoint y: 458, endPoint x: 273, endPoint y: 460, distance: 111.8
click at [273, 460] on div "編輯客戶資料 客戶編號 0106 ​ 客戶編號 客戶姓名 [PERSON_NAME] 客戶姓名 性別 女 [DEMOGRAPHIC_DATA] 性別 Emai…" at bounding box center [561, 291] width 1123 height 583
click at [631, 215] on input "巧文" at bounding box center [685, 228] width 230 height 39
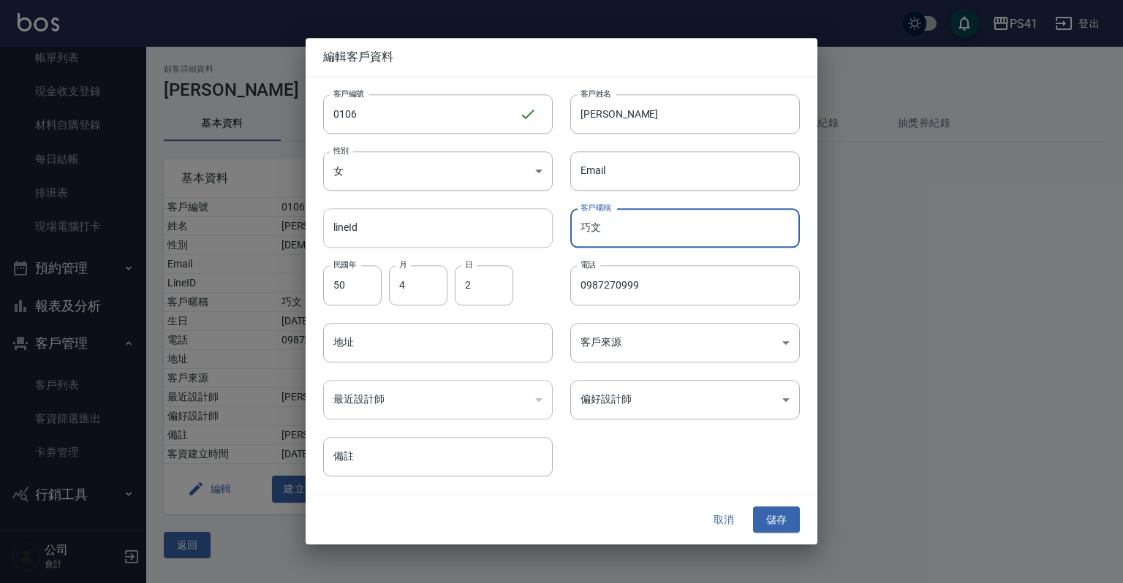
click at [441, 216] on div "客戶編號 0106 ​ 客戶編號 客戶姓名 [PERSON_NAME] 客戶姓名 性別 女 [DEMOGRAPHIC_DATA] 性別 Email Email…" at bounding box center [553, 277] width 494 height 400
type input "[PERSON_NAME]學生"
click at [779, 514] on button "儲存" at bounding box center [776, 520] width 47 height 27
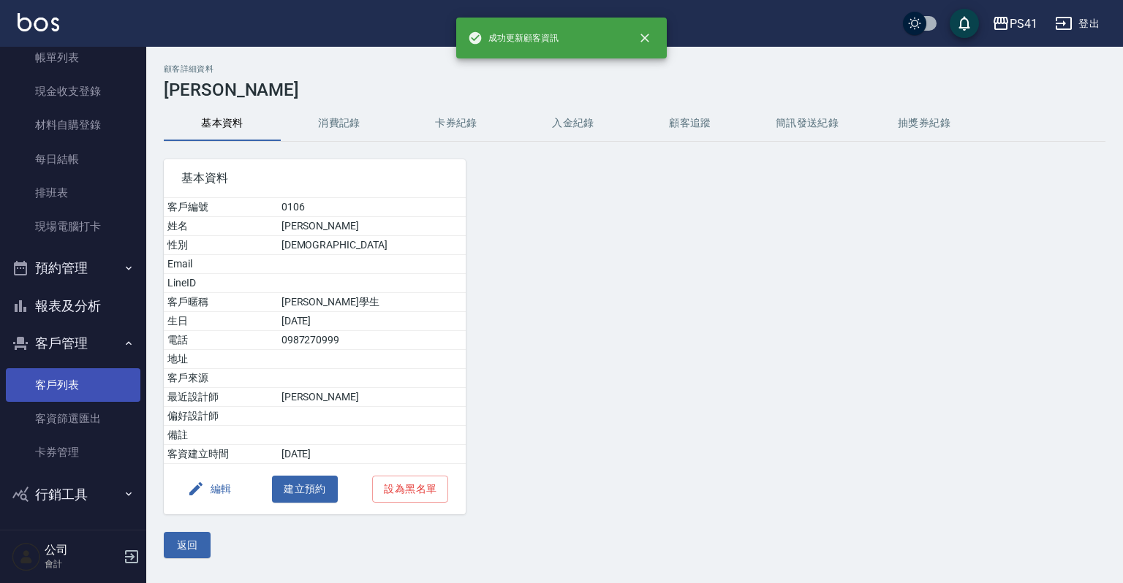
click at [117, 378] on link "客戶列表" at bounding box center [73, 385] width 134 height 34
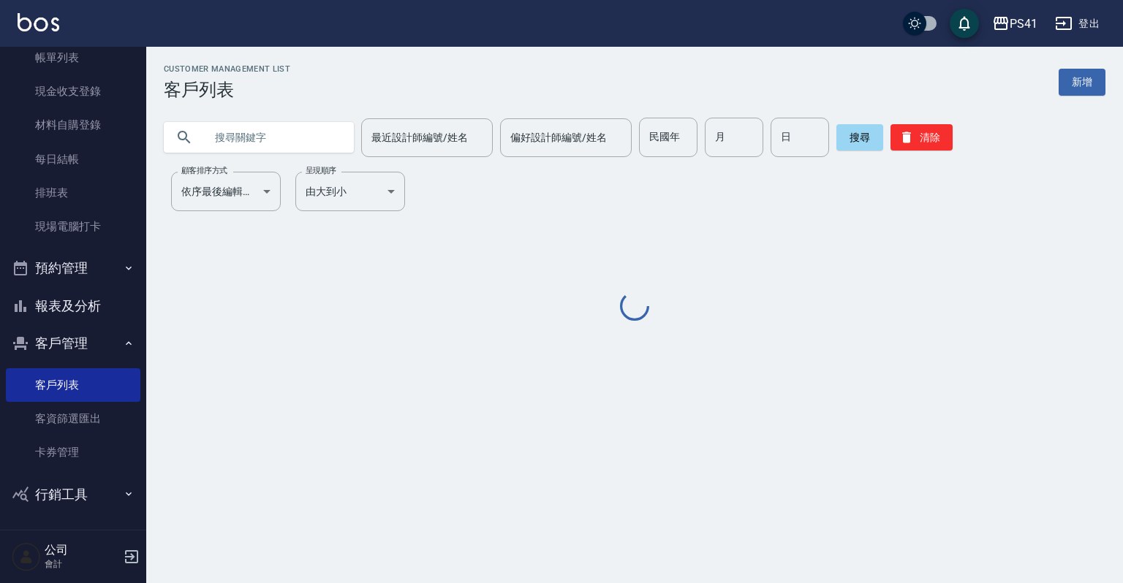
click at [306, 128] on input "text" at bounding box center [273, 137] width 137 height 39
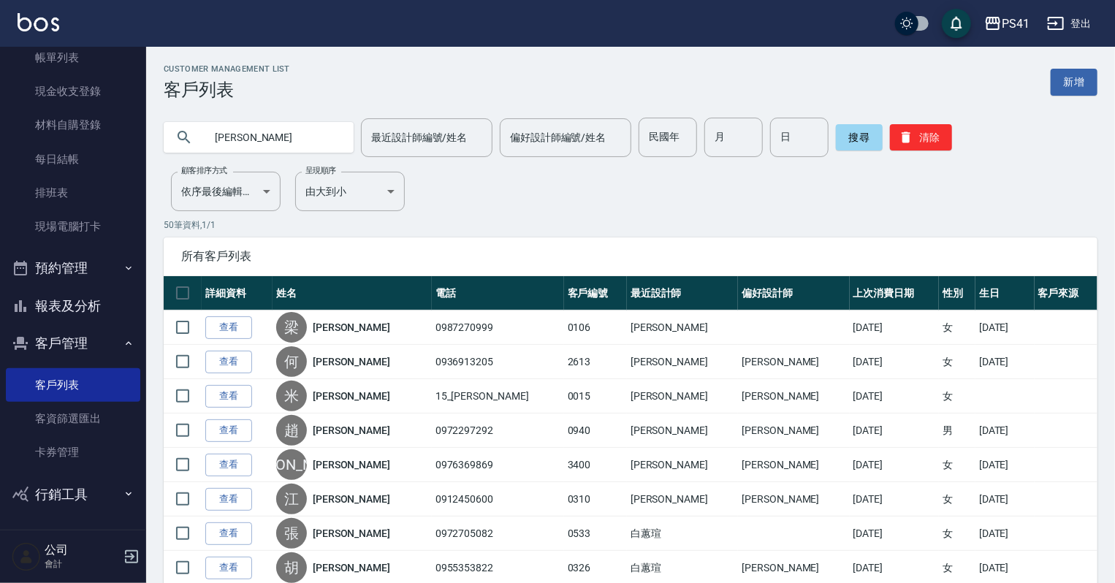
type input "[PERSON_NAME]"
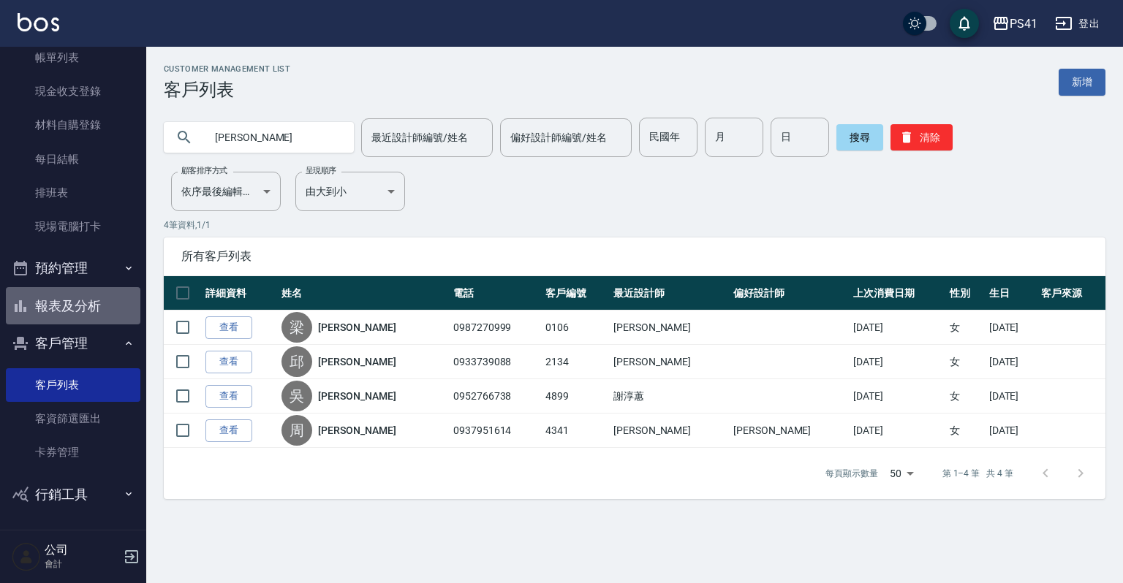
click at [99, 307] on button "報表及分析" at bounding box center [73, 306] width 134 height 38
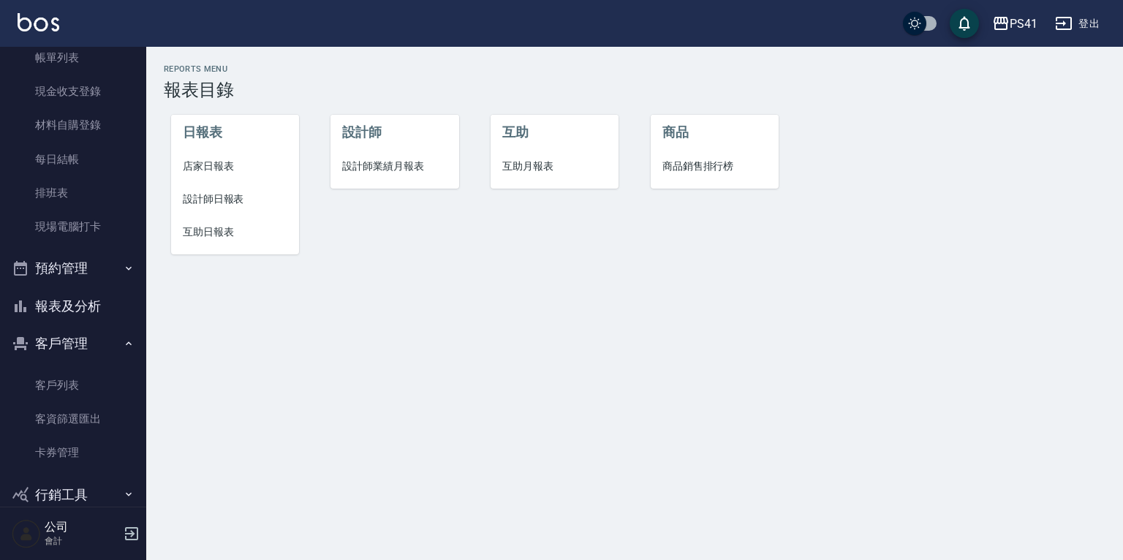
click at [203, 227] on span "互助日報表" at bounding box center [235, 231] width 105 height 15
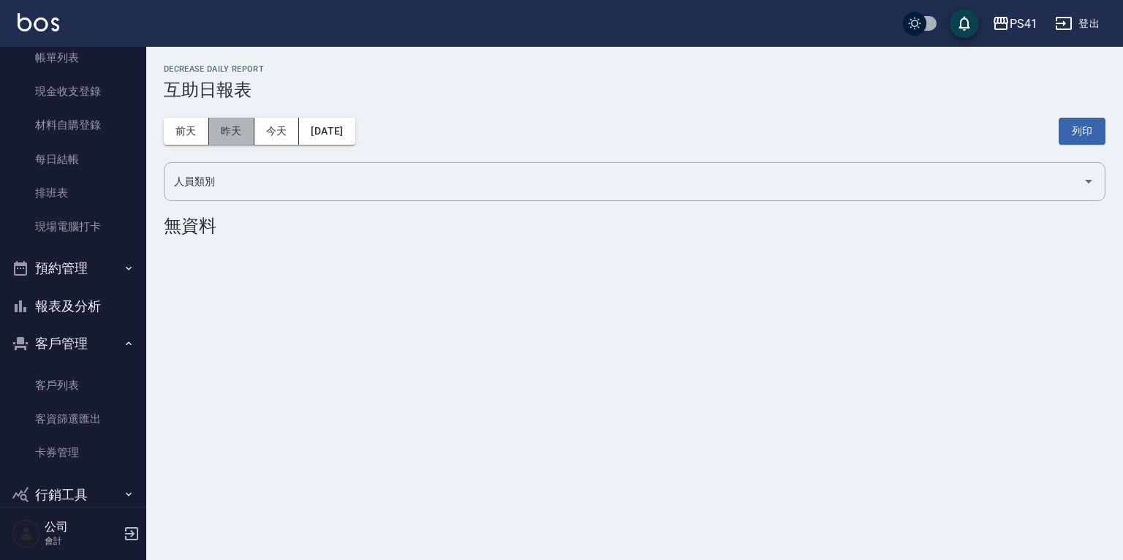
click at [253, 131] on button "昨天" at bounding box center [231, 131] width 45 height 27
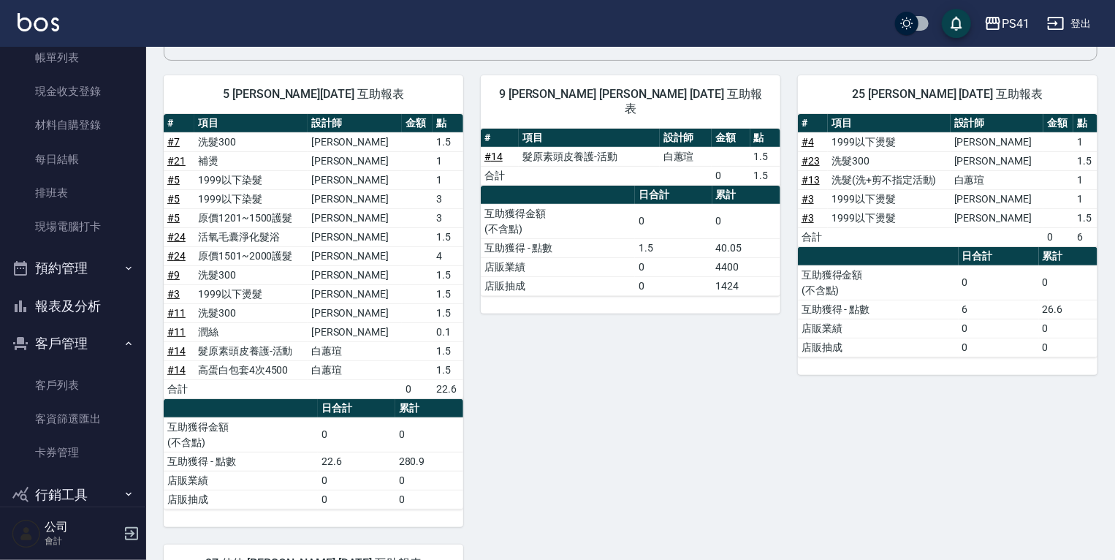
scroll to position [23, 0]
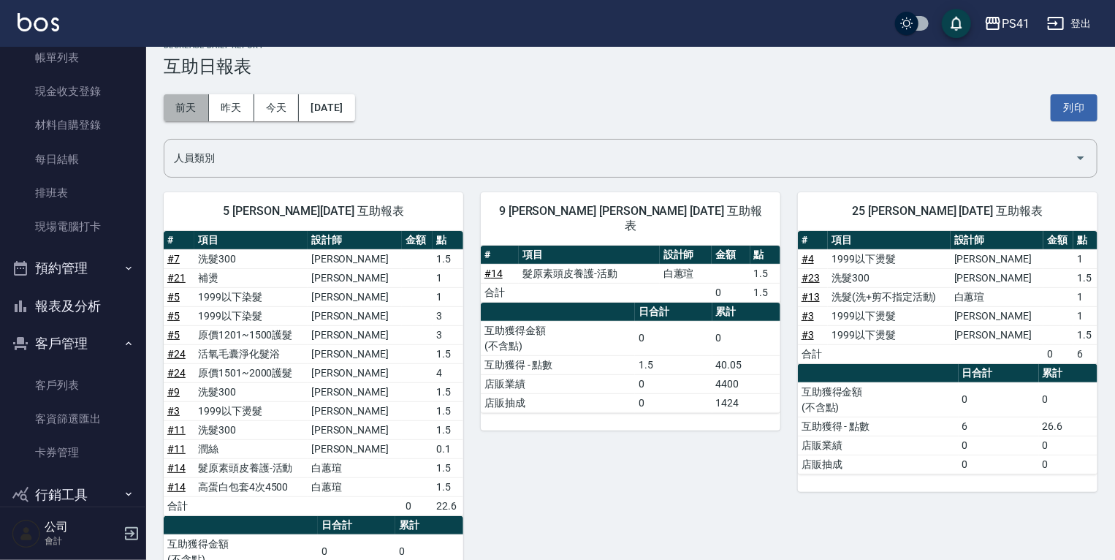
click at [197, 108] on button "前天" at bounding box center [186, 107] width 45 height 27
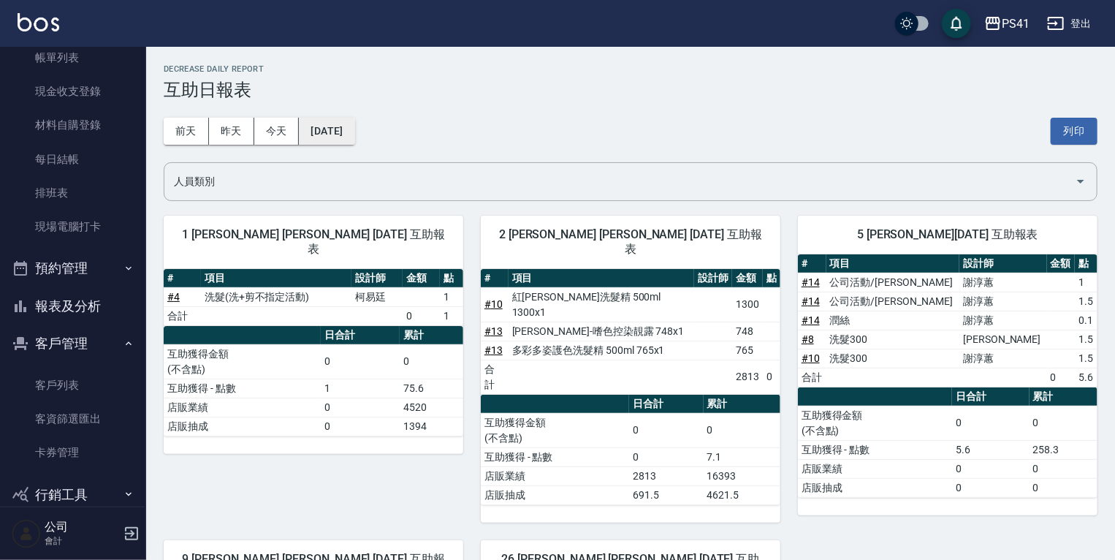
click at [325, 132] on button "[DATE]" at bounding box center [327, 131] width 56 height 27
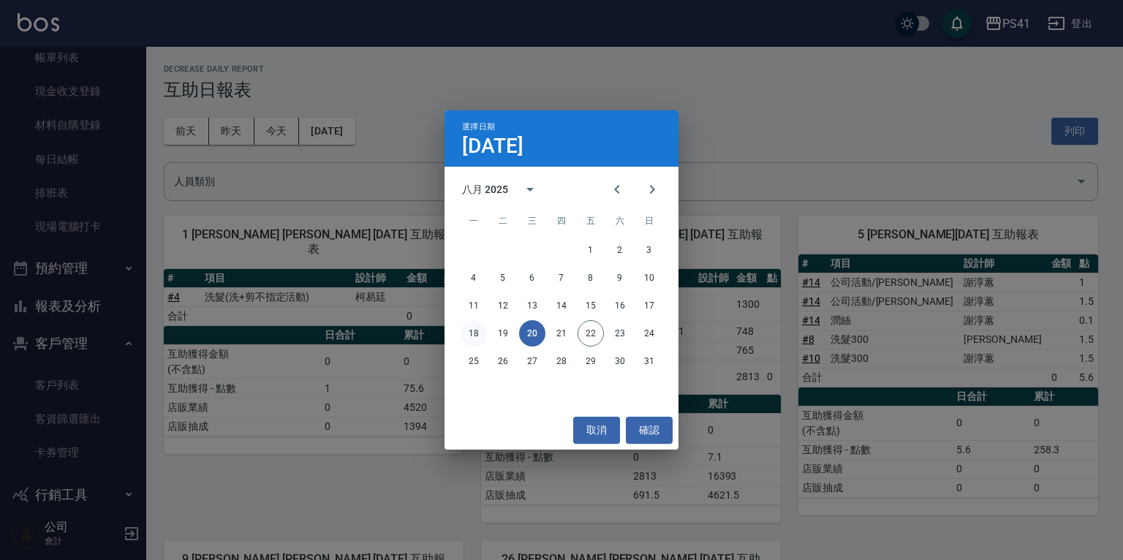
click at [474, 333] on button "18" at bounding box center [473, 333] width 26 height 26
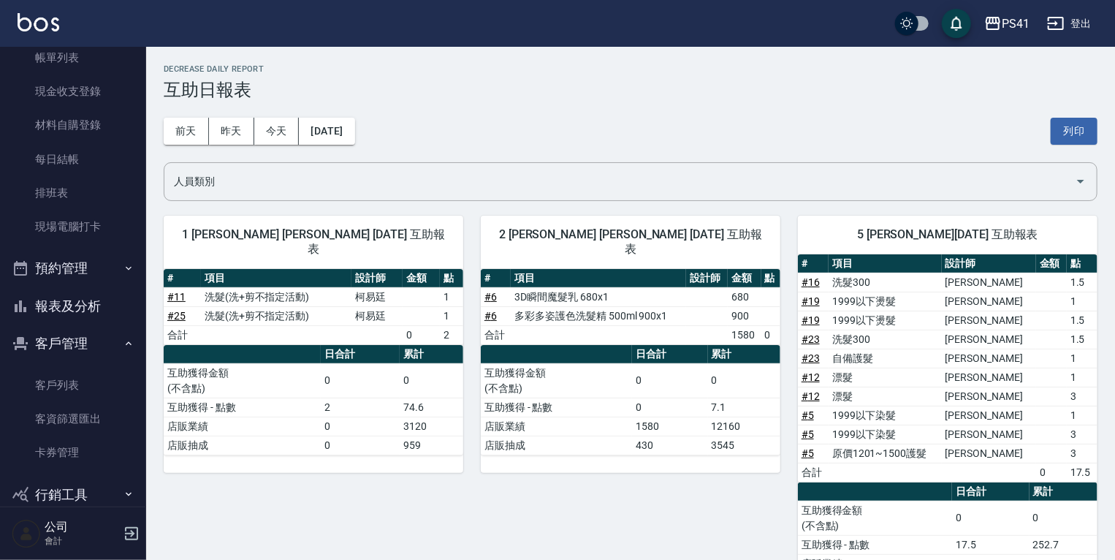
drag, startPoint x: 341, startPoint y: 146, endPoint x: 349, endPoint y: 145, distance: 8.1
click at [344, 145] on div "[DATE] [DATE] [DATE] [DATE] 列印" at bounding box center [631, 131] width 934 height 62
click at [359, 144] on div "[DATE] [DATE] [DATE] [DATE] 列印" at bounding box center [631, 131] width 934 height 62
click at [354, 141] on button "[DATE]" at bounding box center [327, 131] width 56 height 27
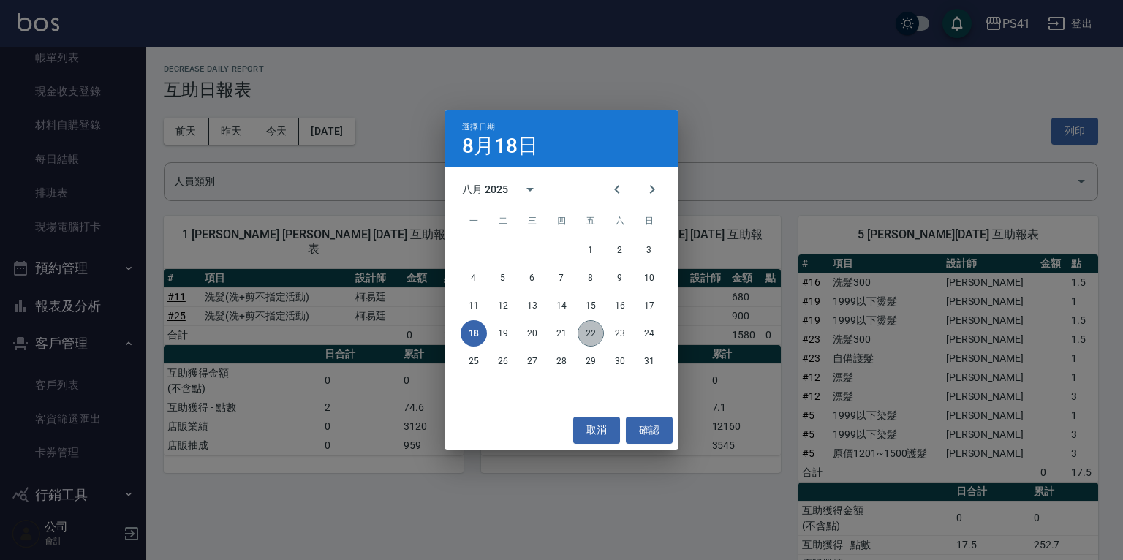
click at [587, 330] on button "22" at bounding box center [590, 333] width 26 height 26
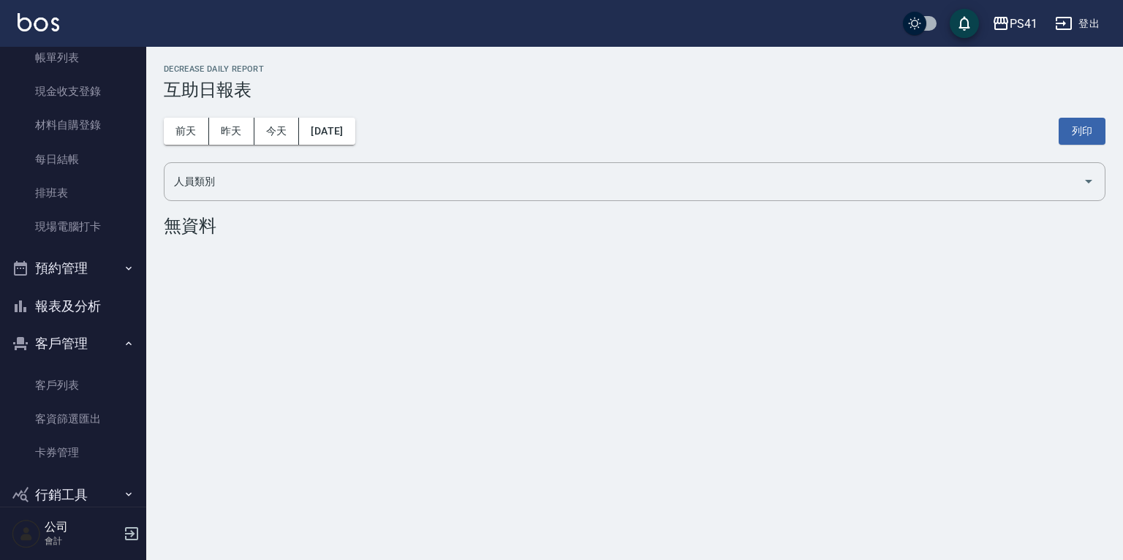
click at [105, 309] on button "報表及分析" at bounding box center [73, 306] width 134 height 38
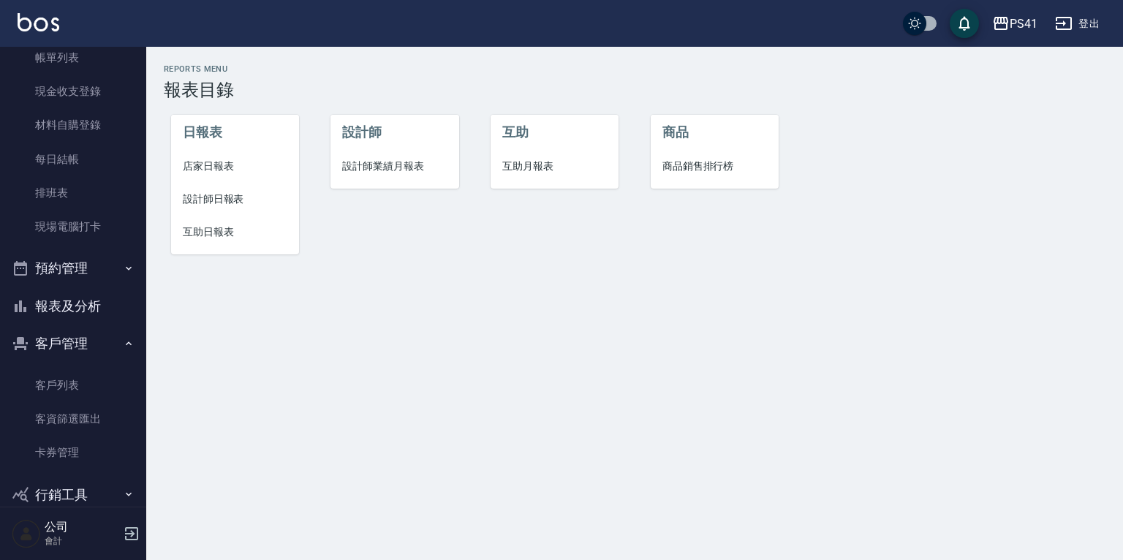
click at [205, 193] on span "設計師日報表" at bounding box center [235, 198] width 105 height 15
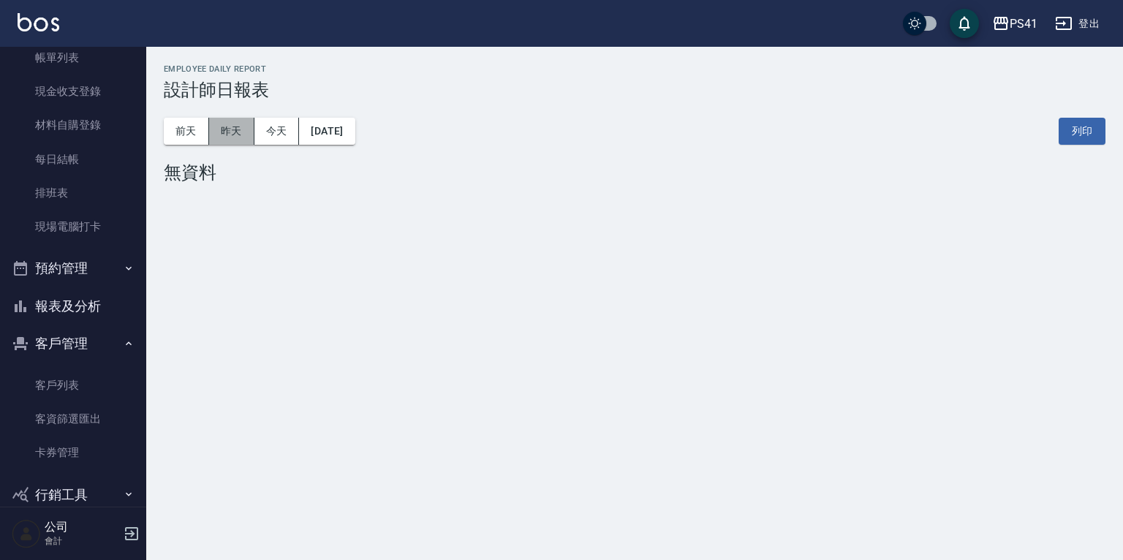
click at [232, 136] on button "昨天" at bounding box center [231, 131] width 45 height 27
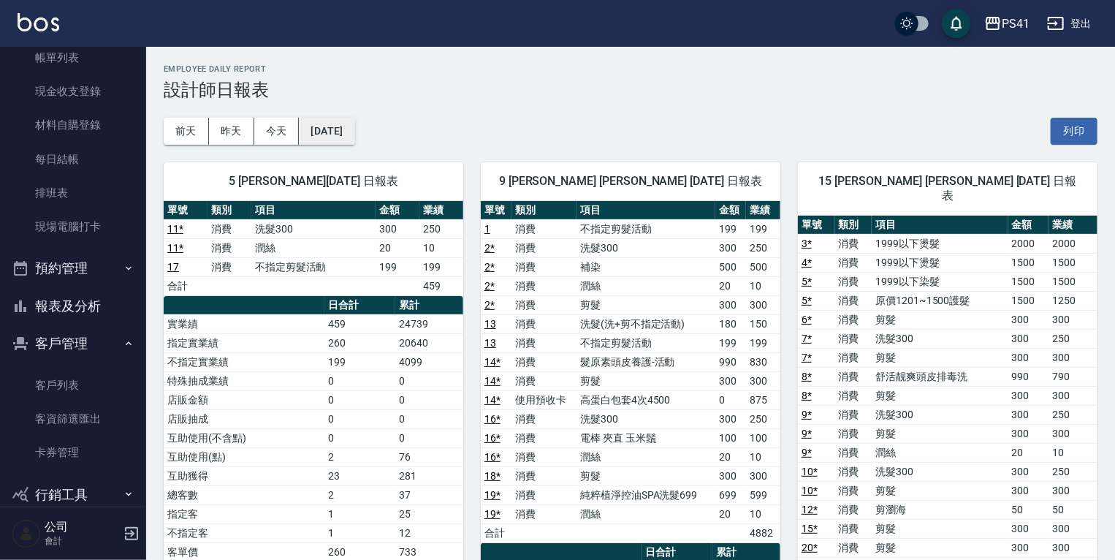
click at [332, 134] on button "[DATE]" at bounding box center [327, 131] width 56 height 27
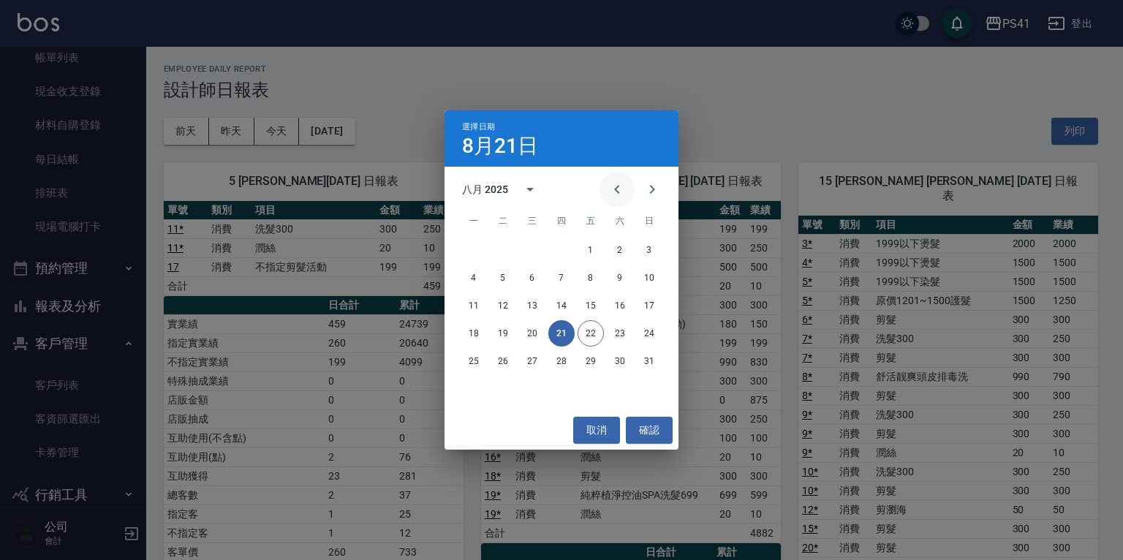
click at [626, 186] on button "Previous month" at bounding box center [616, 189] width 35 height 35
click at [558, 363] on button "31" at bounding box center [561, 361] width 26 height 26
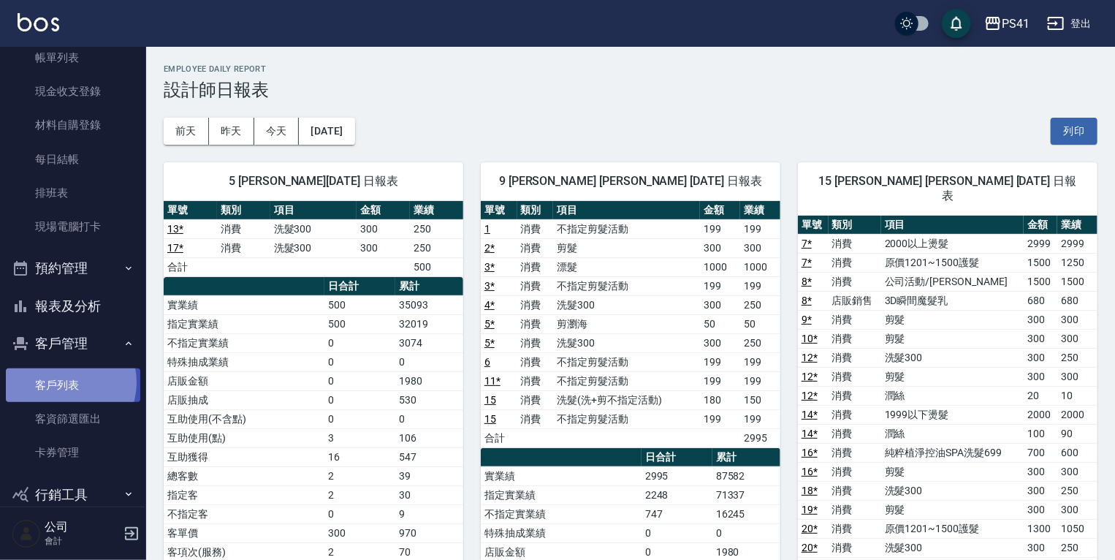
click at [62, 382] on link "客戶列表" at bounding box center [73, 385] width 134 height 34
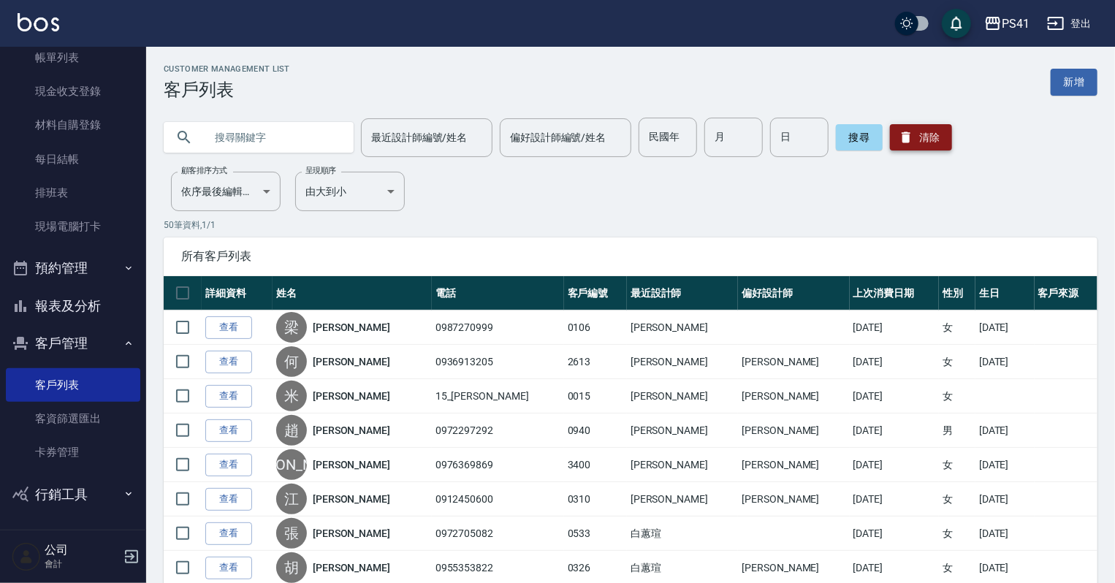
click at [922, 135] on button "清除" at bounding box center [921, 137] width 62 height 26
click at [237, 143] on input "text" at bounding box center [273, 137] width 137 height 39
click at [254, 139] on input "text" at bounding box center [273, 137] width 137 height 39
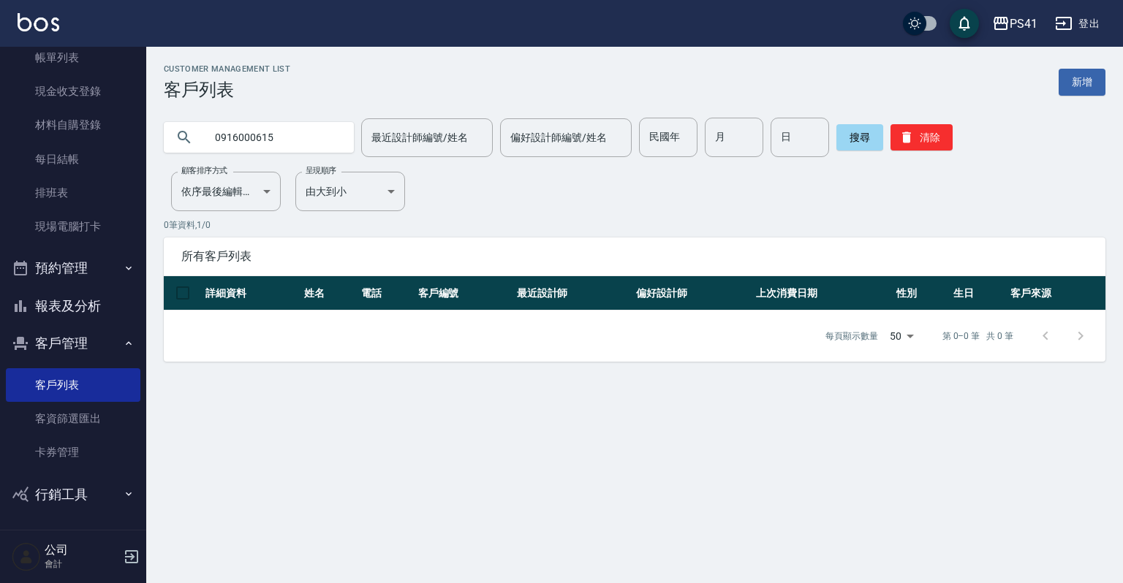
type input "0916000615"
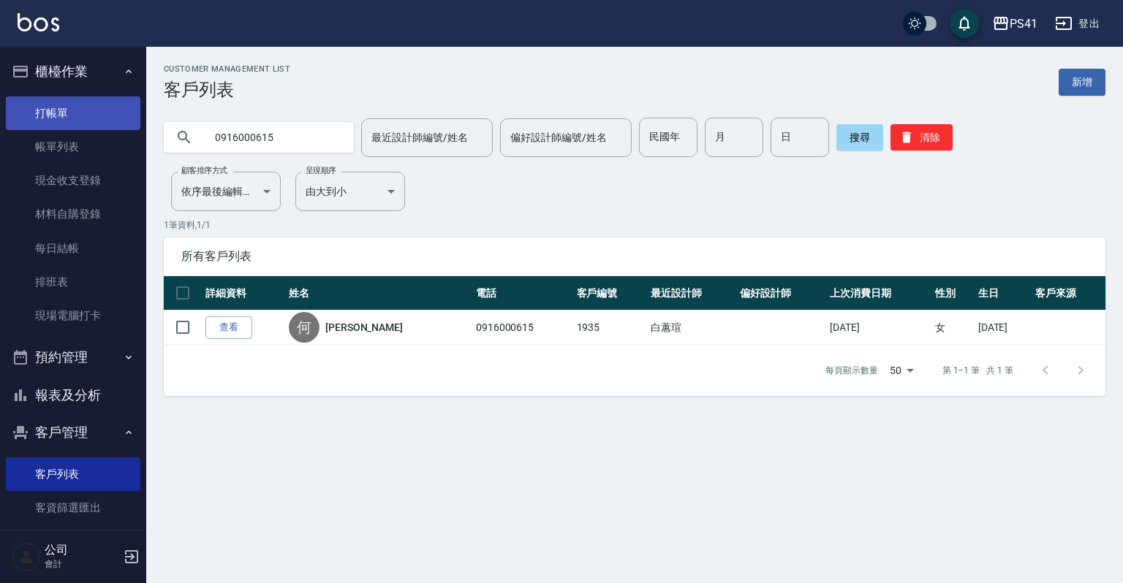
click at [64, 106] on link "打帳單" at bounding box center [73, 113] width 134 height 34
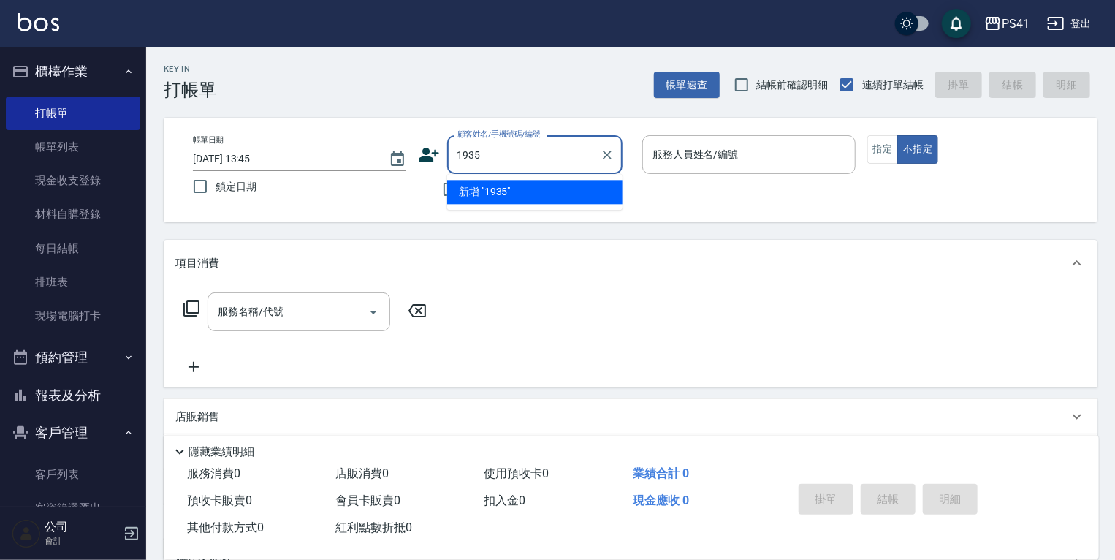
type input "1935"
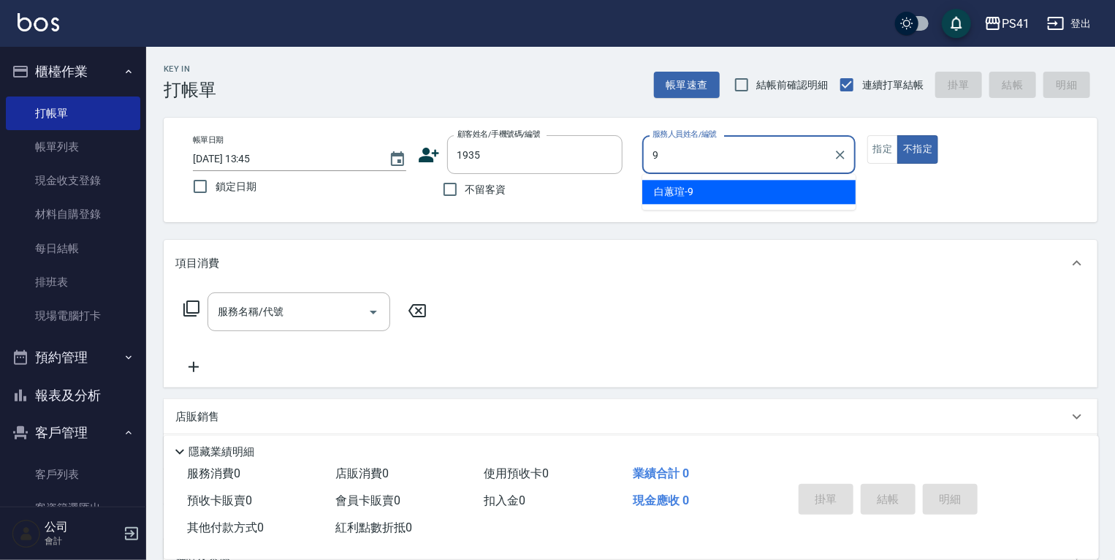
type input "白蕙瑄-9"
type button "false"
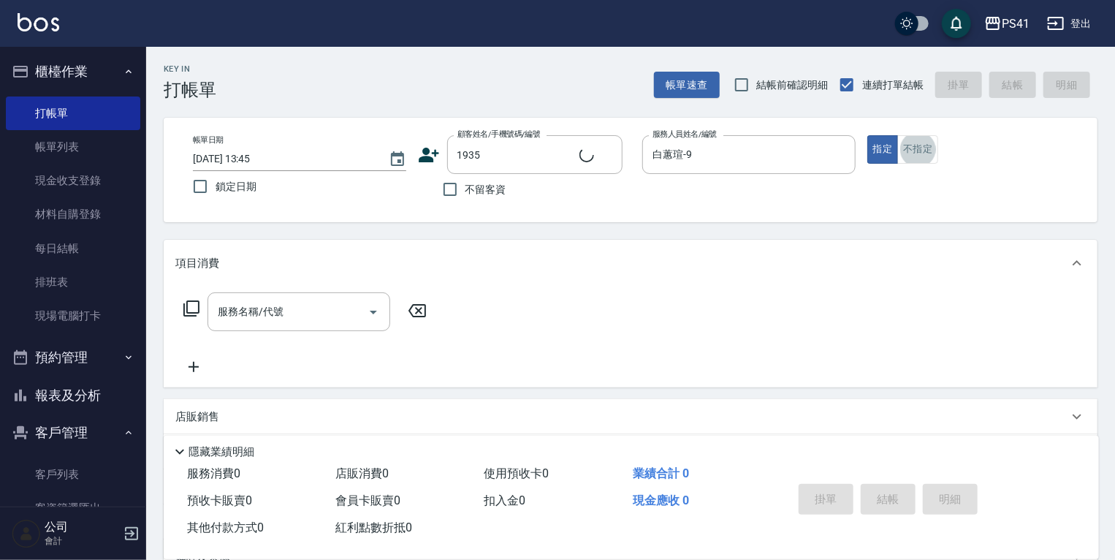
type input "[PERSON_NAME]/0916000615/1935"
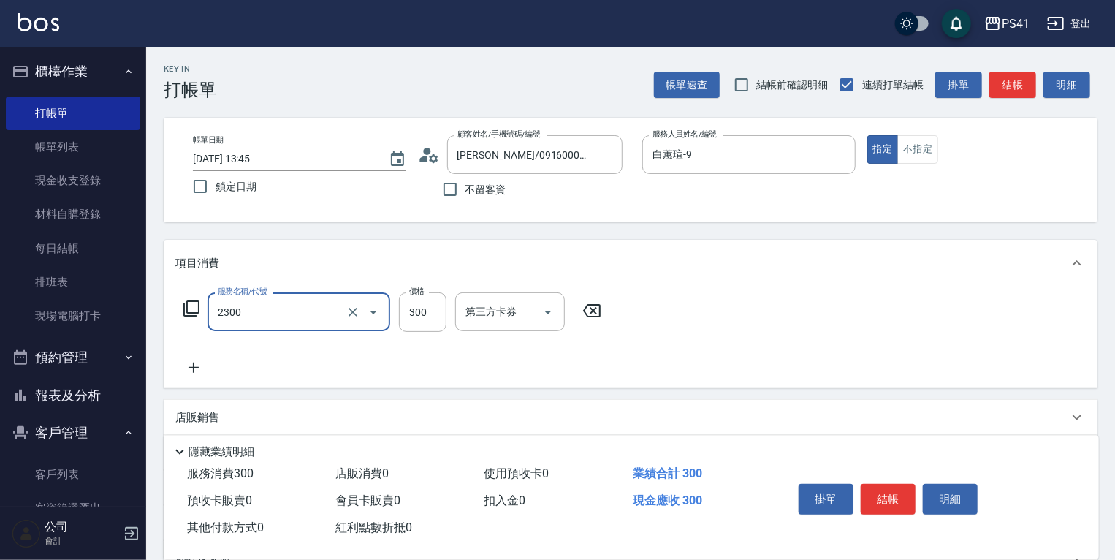
type input "剪髮(2300)"
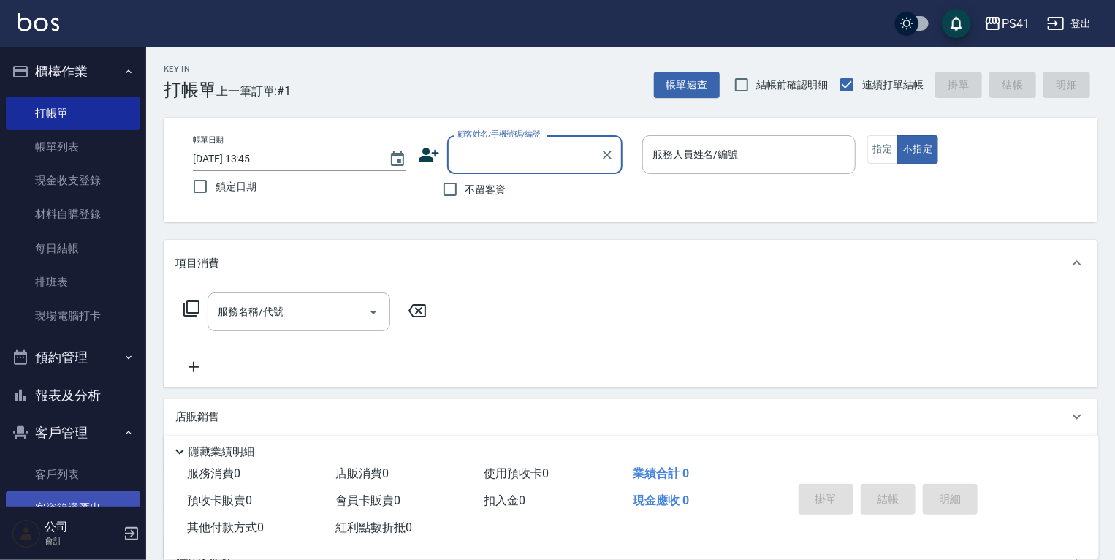
drag, startPoint x: 63, startPoint y: 467, endPoint x: 63, endPoint y: 491, distance: 24.1
click at [63, 468] on link "客戶列表" at bounding box center [73, 475] width 134 height 34
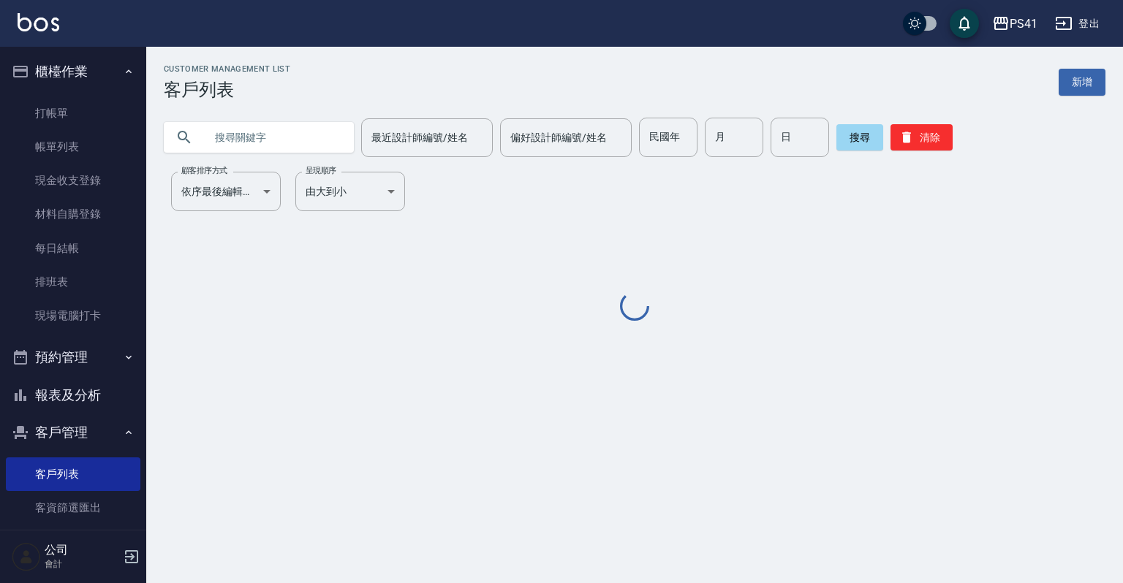
click at [254, 132] on input "text" at bounding box center [273, 137] width 137 height 39
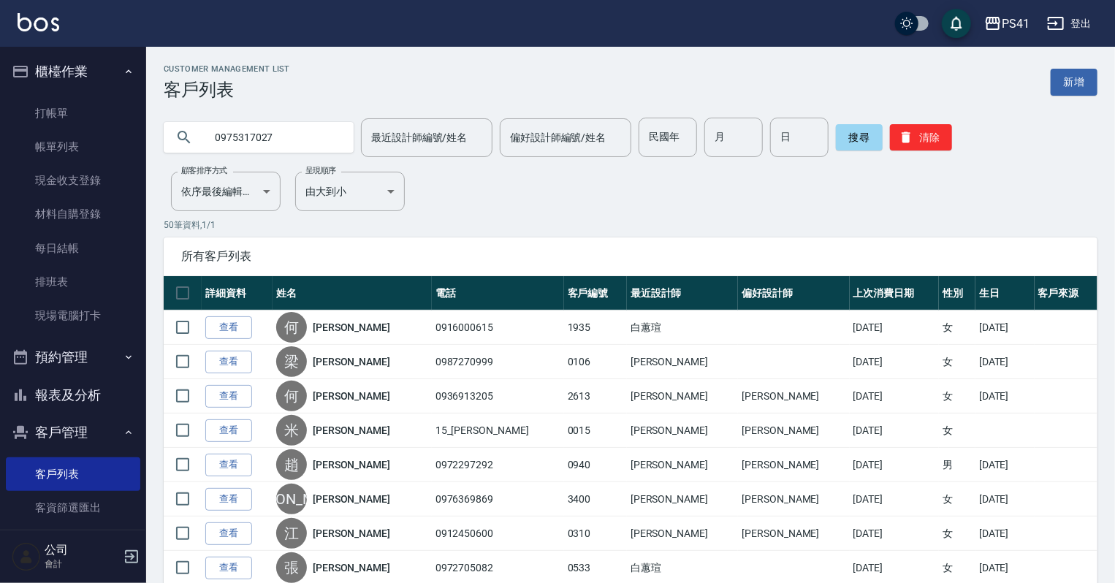
type input "0975317027"
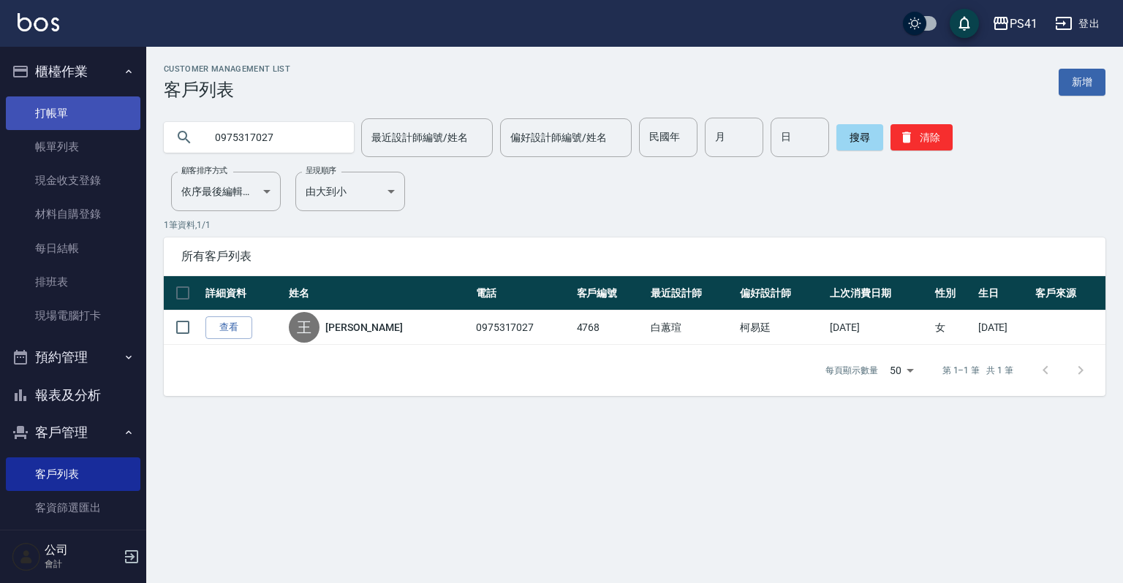
drag, startPoint x: 85, startPoint y: 123, endPoint x: 85, endPoint y: 115, distance: 8.0
click at [85, 123] on link "打帳單" at bounding box center [73, 113] width 134 height 34
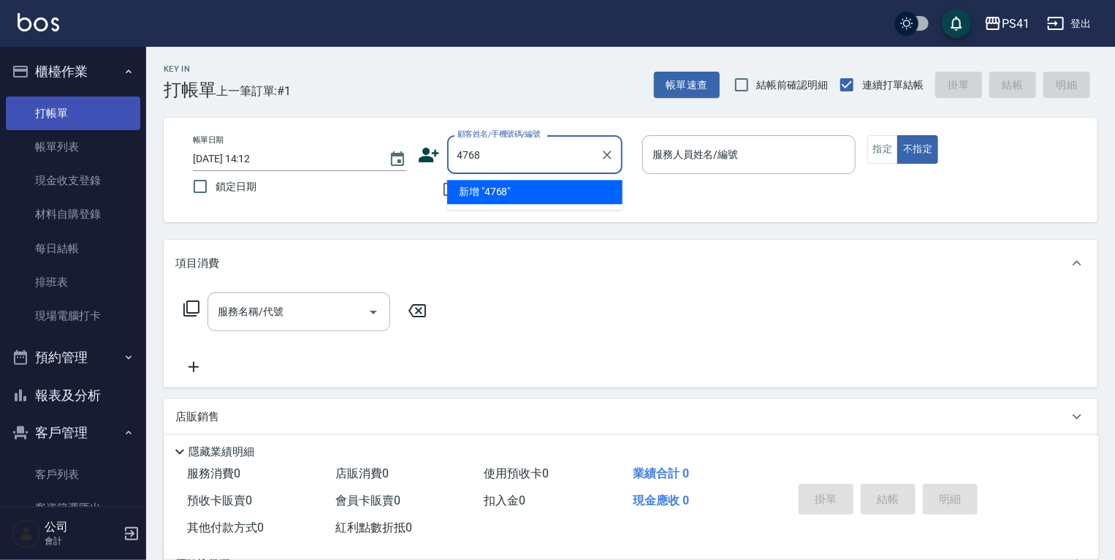
type input "4768"
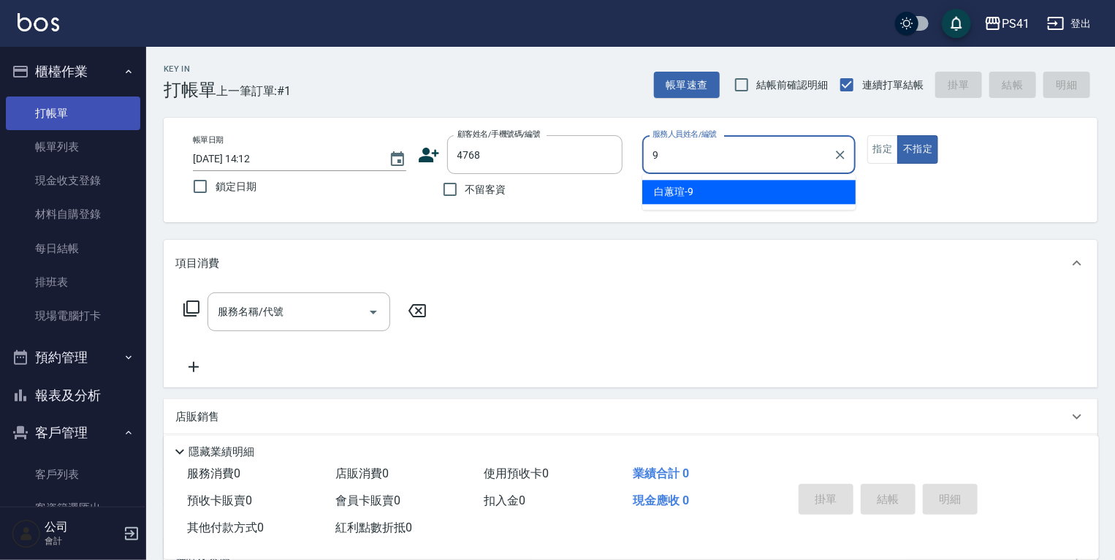
type input "白蕙瑄-9"
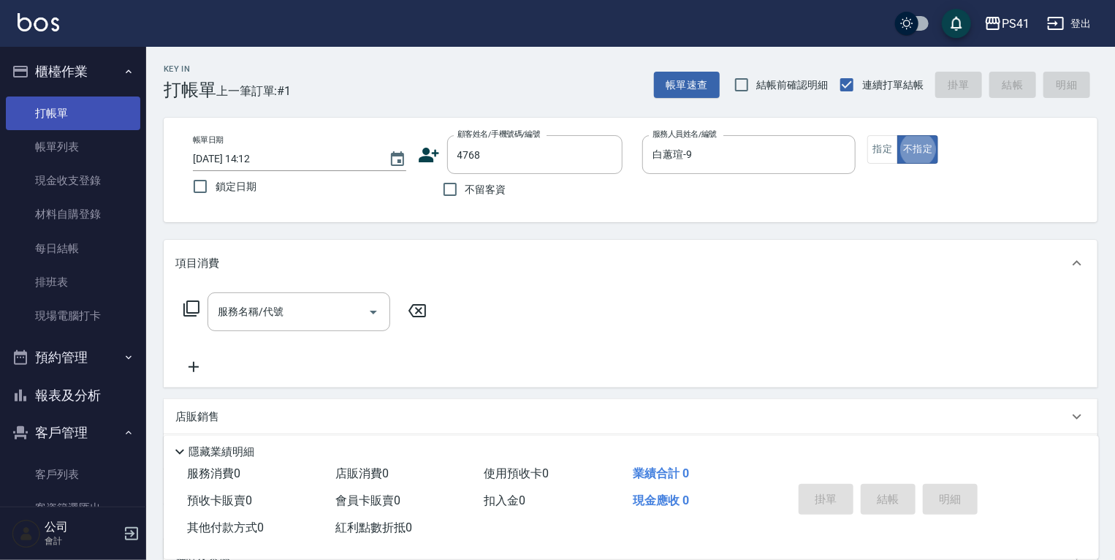
type button "false"
type input "[PERSON_NAME]/0975317027/4768"
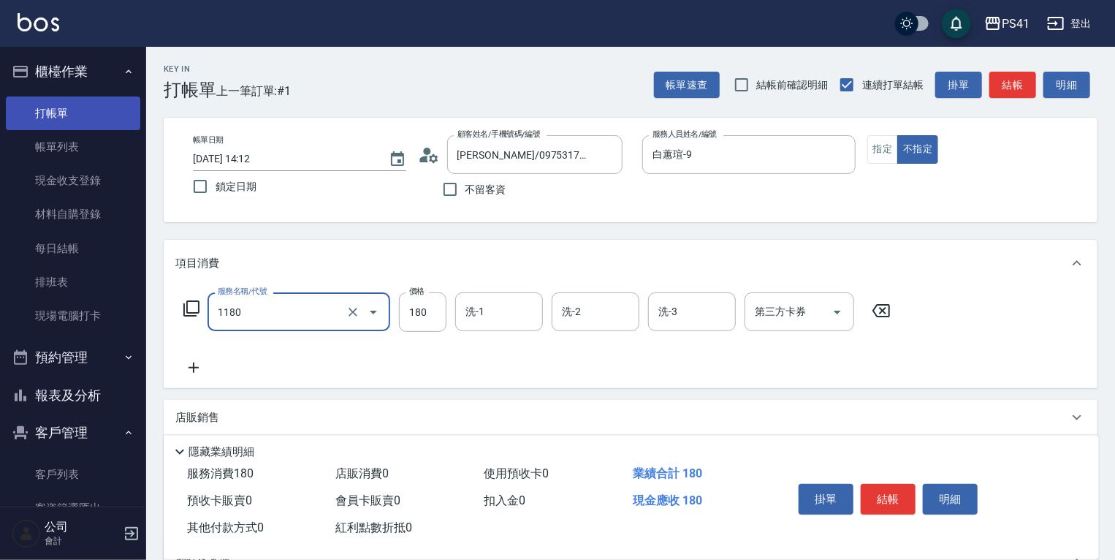
type input "洗髮(洗+剪不指定活動)(1180)"
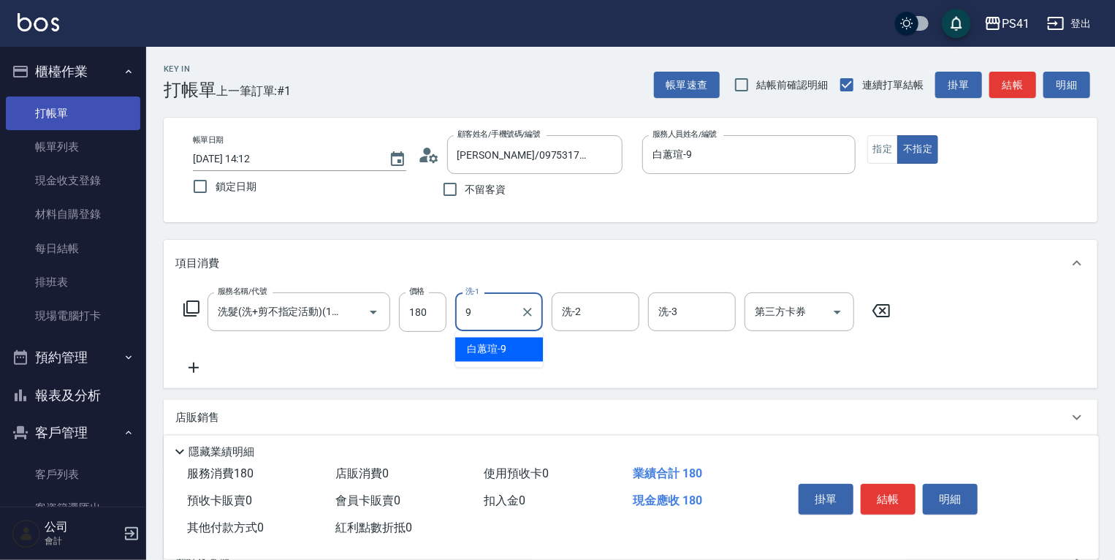
type input "白蕙瑄-9"
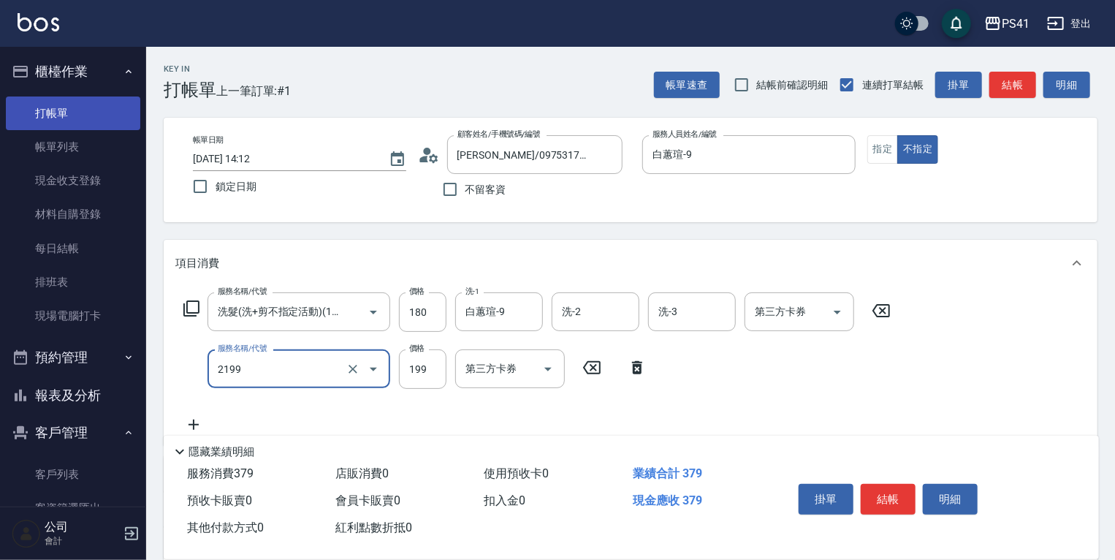
type input "不指定剪髮活動(2199)"
